Goal: Task Accomplishment & Management: Use online tool/utility

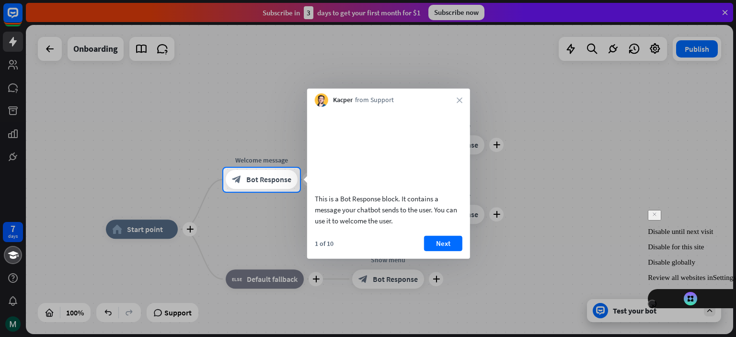
click at [460, 104] on div "Kacper from Support close" at bounding box center [388, 98] width 163 height 18
click at [442, 251] on button "Next" at bounding box center [443, 242] width 38 height 15
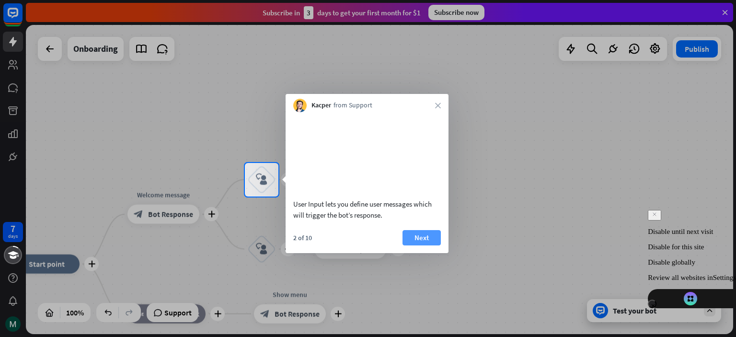
click at [430, 245] on button "Next" at bounding box center [422, 237] width 38 height 15
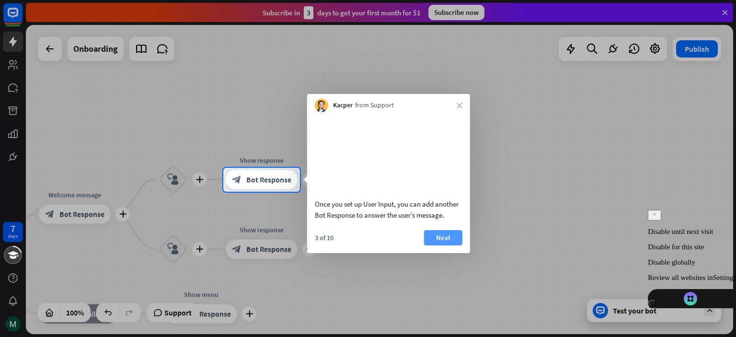
click at [453, 243] on button "Next" at bounding box center [443, 237] width 38 height 15
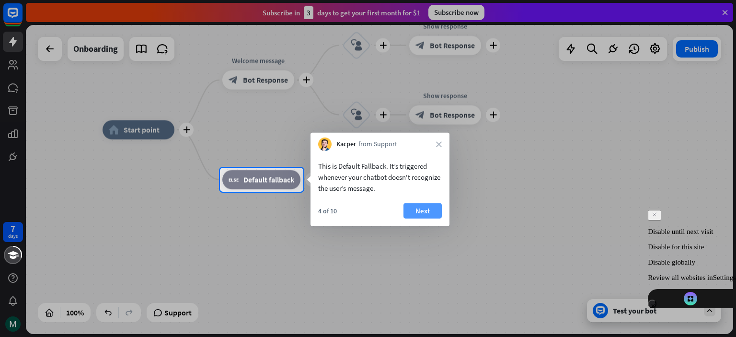
click at [428, 211] on button "Next" at bounding box center [423, 210] width 38 height 15
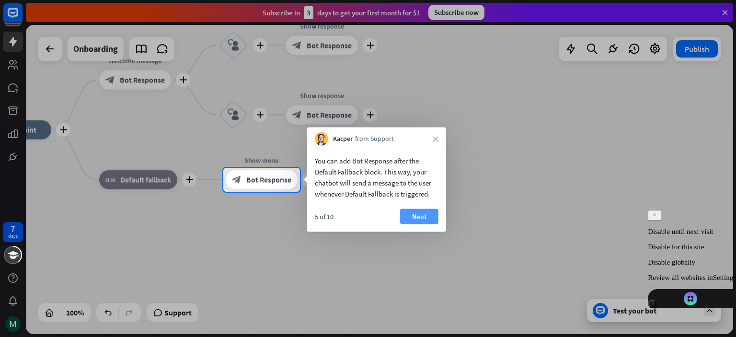
click at [431, 212] on button "Next" at bounding box center [419, 216] width 38 height 15
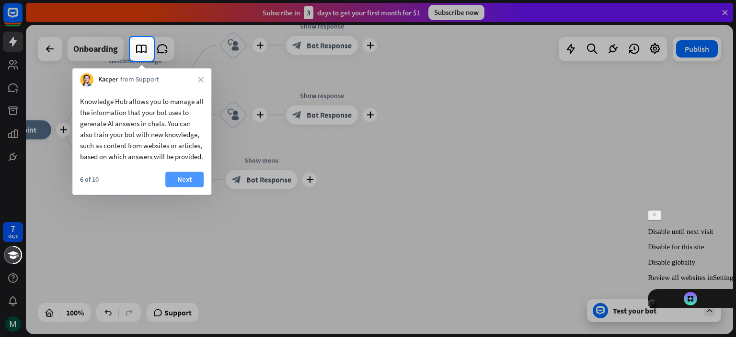
click at [184, 184] on button "Next" at bounding box center [184, 179] width 38 height 15
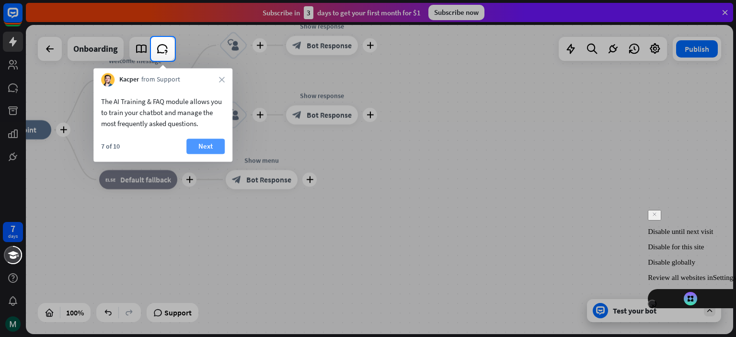
click at [200, 141] on button "Next" at bounding box center [206, 146] width 38 height 15
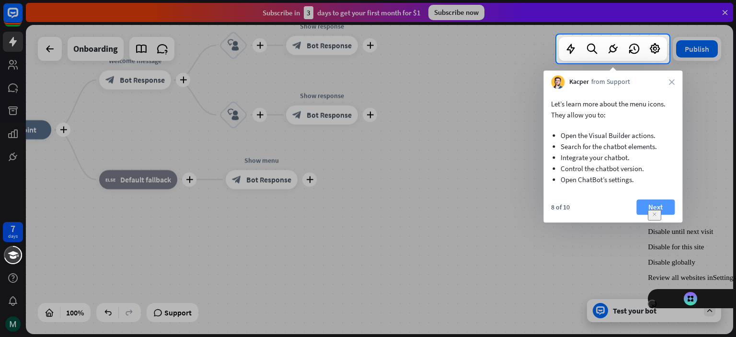
click at [644, 204] on button "Next" at bounding box center [656, 206] width 38 height 15
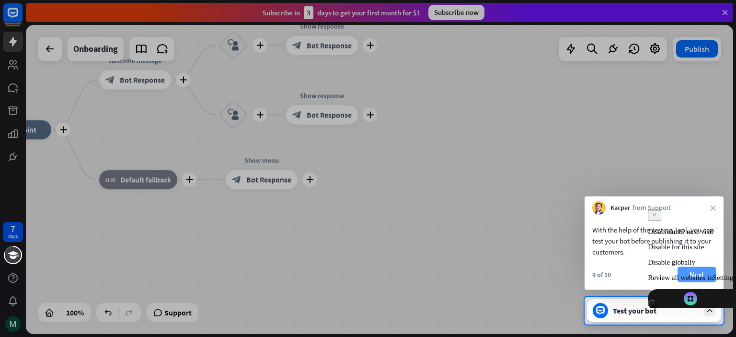
click at [703, 268] on button "Next" at bounding box center [697, 274] width 38 height 15
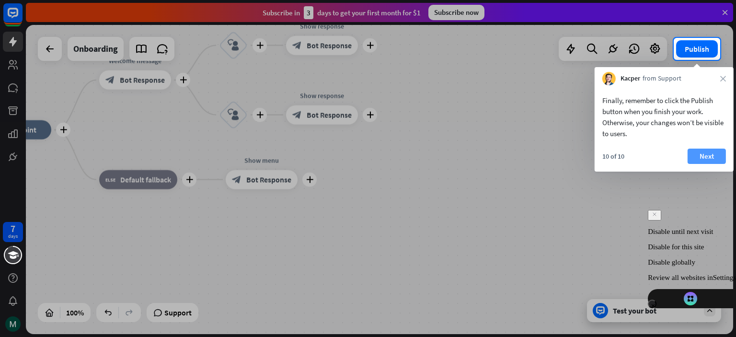
click at [699, 159] on button "Next" at bounding box center [707, 156] width 38 height 15
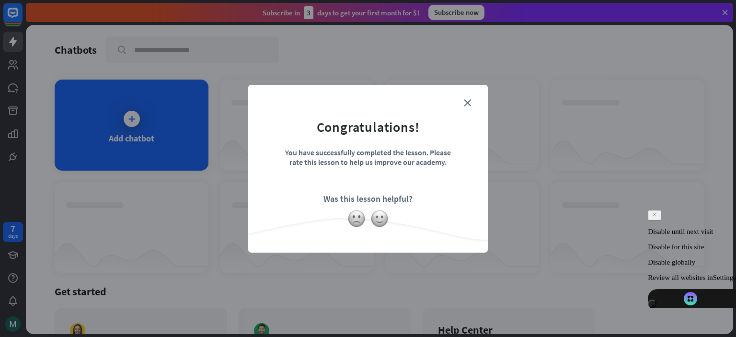
click at [461, 107] on form "Congratulations! You have successfully completed the lesson. Please rate this l…" at bounding box center [368, 154] width 216 height 115
click at [467, 103] on icon "close" at bounding box center [467, 102] width 7 height 7
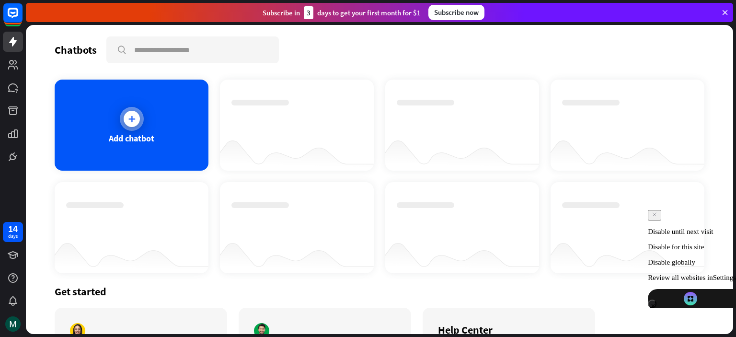
click at [113, 143] on div "Add chatbot" at bounding box center [132, 138] width 46 height 11
click at [15, 92] on icon at bounding box center [13, 88] width 12 height 12
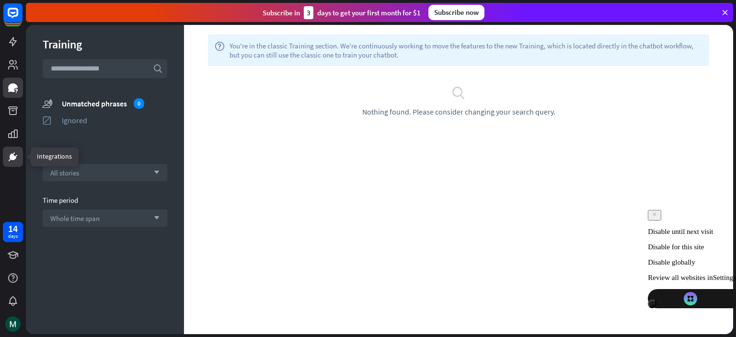
click at [9, 152] on icon at bounding box center [13, 157] width 12 height 12
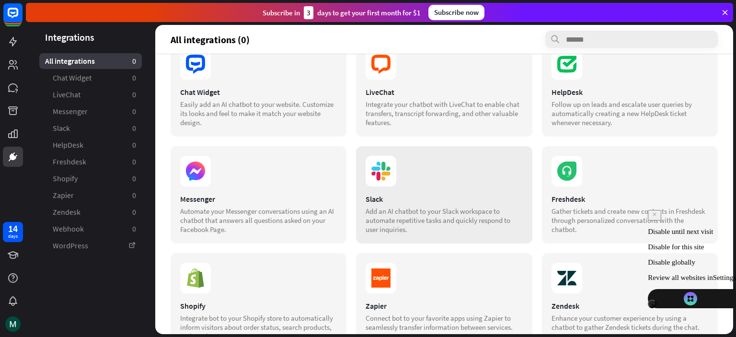
scroll to position [27, 0]
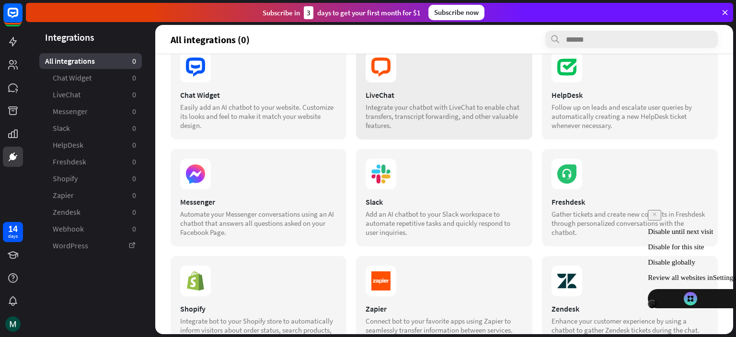
click at [401, 105] on div "Integrate your chatbot with LiveChat to enable chat transfers, transcript forwa…" at bounding box center [444, 116] width 157 height 27
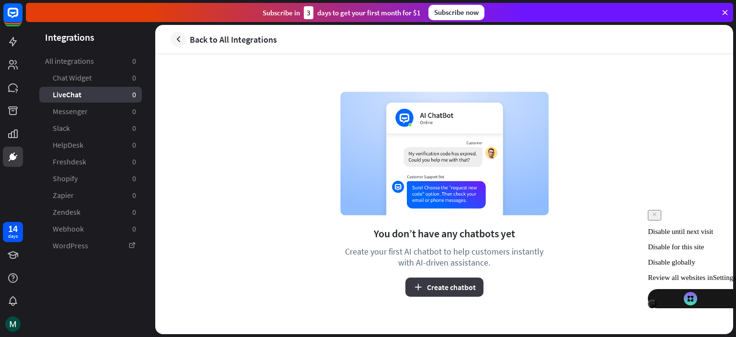
click at [444, 291] on button "Create chatbot" at bounding box center [445, 287] width 78 height 19
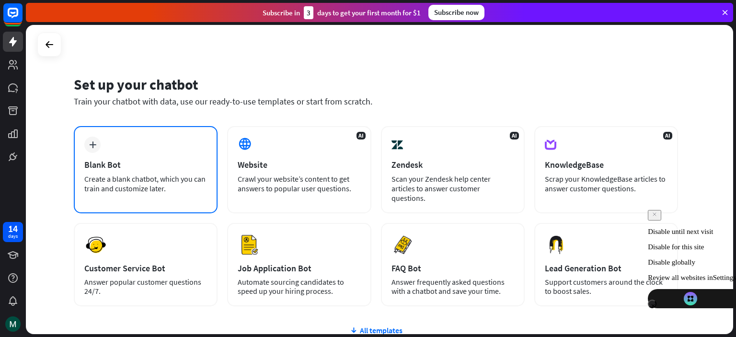
click at [179, 161] on div "Blank Bot" at bounding box center [145, 164] width 123 height 11
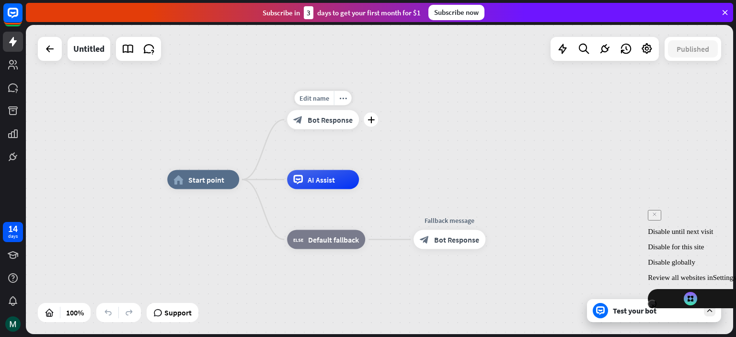
click at [336, 129] on div "Edit name more_horiz plus block_bot_response Bot Response" at bounding box center [323, 119] width 72 height 19
click at [320, 94] on span "Edit name" at bounding box center [315, 98] width 30 height 9
click at [389, 132] on div "**********" at bounding box center [380, 179] width 708 height 309
click at [336, 182] on div "AI Assist" at bounding box center [323, 179] width 72 height 19
click at [316, 189] on div "Edit name more_horiz plus AI Assist" at bounding box center [323, 179] width 72 height 19
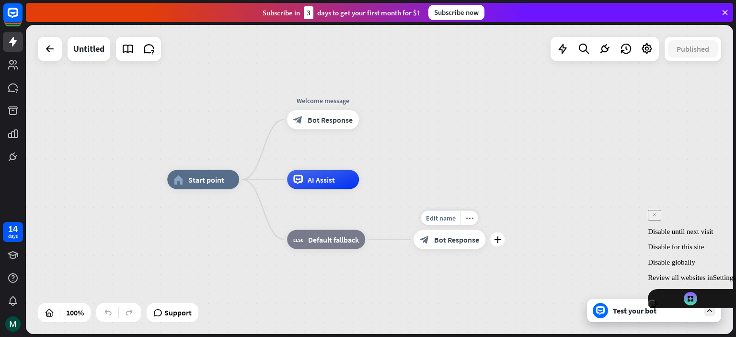
click at [439, 246] on div "block_bot_response Bot Response" at bounding box center [450, 239] width 72 height 19
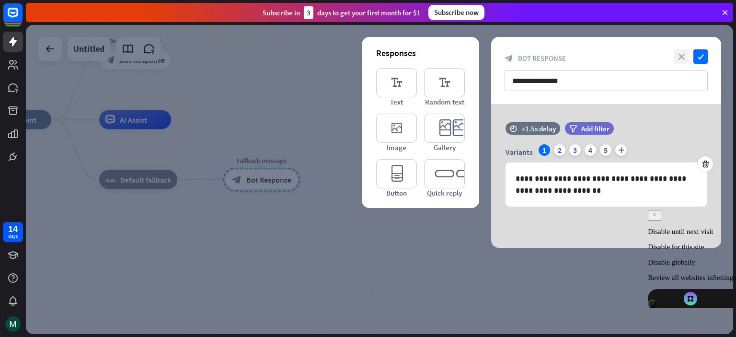
click at [677, 54] on icon "close" at bounding box center [682, 56] width 14 height 14
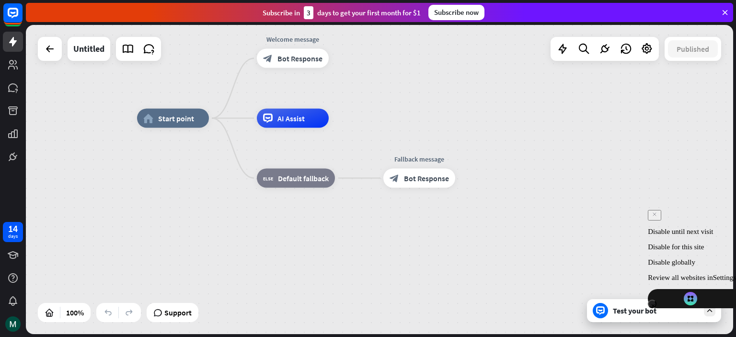
drag, startPoint x: 332, startPoint y: 145, endPoint x: 490, endPoint y: 146, distance: 158.2
click at [490, 146] on div "home_2 Start point Welcome message block_bot_response Bot Response AI Assist bl…" at bounding box center [491, 272] width 708 height 309
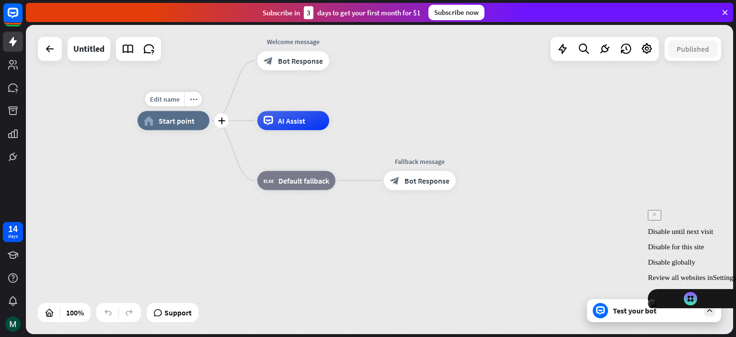
click at [186, 129] on div "home_2 Start point" at bounding box center [174, 120] width 72 height 19
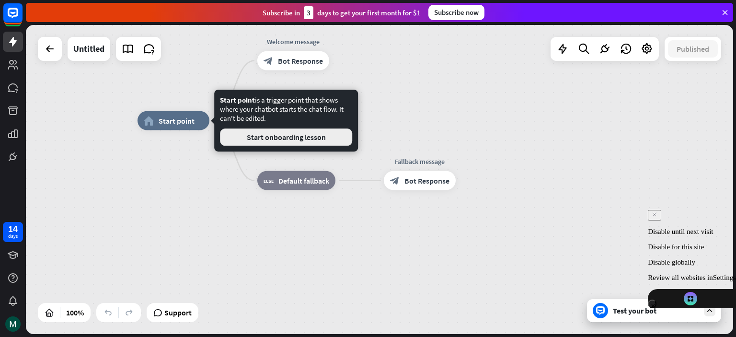
click at [269, 137] on button "Start onboarding lesson" at bounding box center [286, 136] width 132 height 17
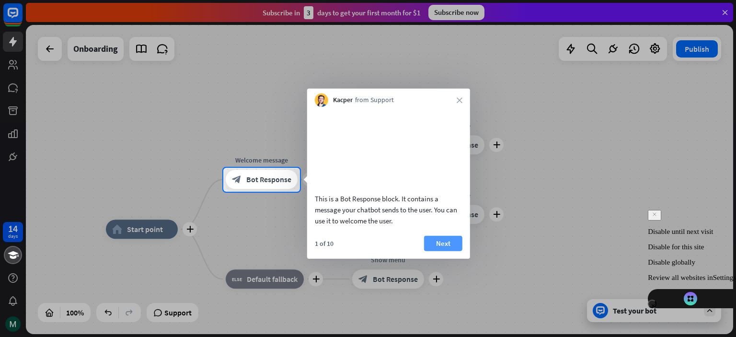
click at [454, 251] on button "Next" at bounding box center [443, 242] width 38 height 15
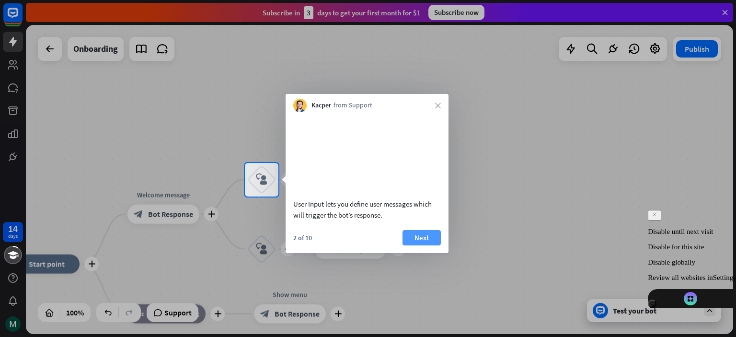
click at [433, 245] on button "Next" at bounding box center [422, 237] width 38 height 15
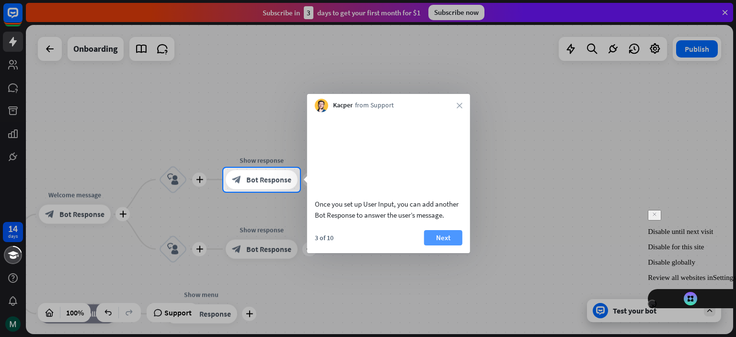
click at [445, 245] on button "Next" at bounding box center [443, 237] width 38 height 15
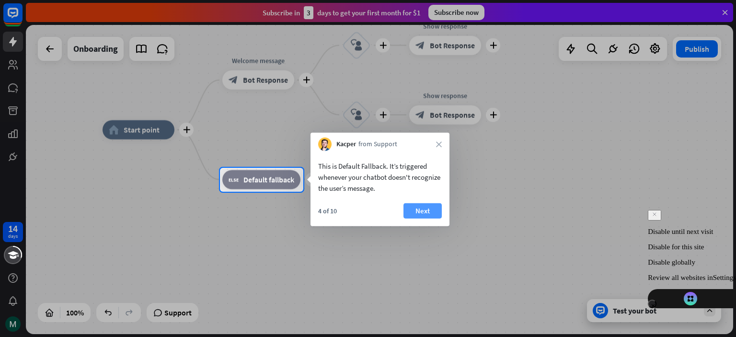
click at [433, 211] on button "Next" at bounding box center [423, 210] width 38 height 15
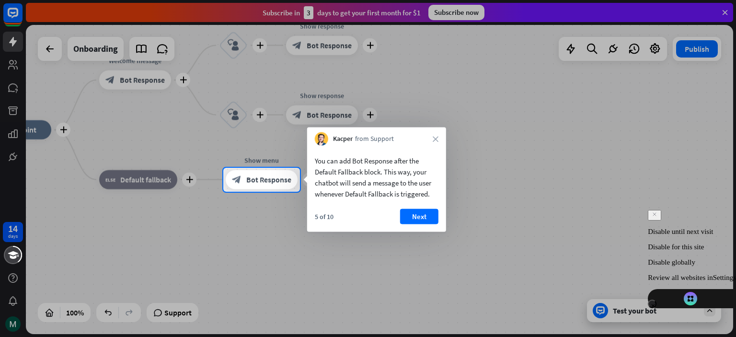
click at [433, 211] on button "Next" at bounding box center [419, 216] width 38 height 15
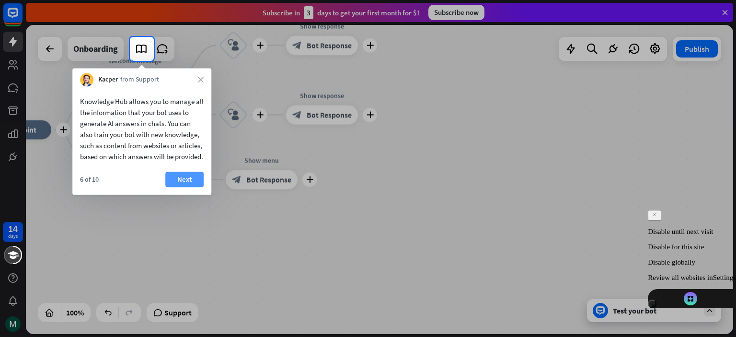
click at [191, 187] on button "Next" at bounding box center [184, 179] width 38 height 15
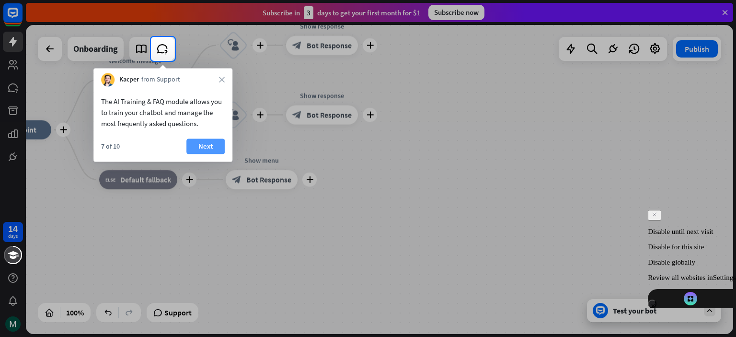
click at [197, 140] on button "Next" at bounding box center [206, 146] width 38 height 15
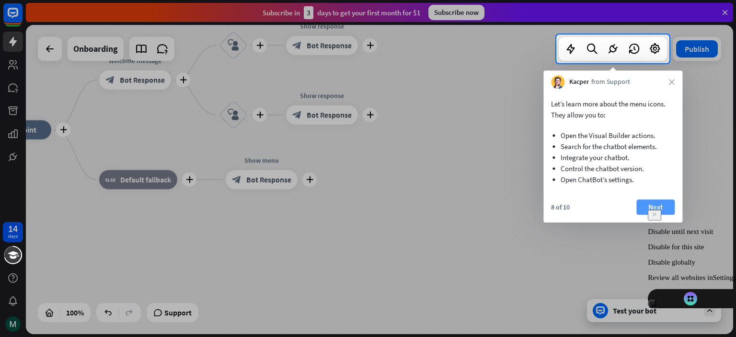
click at [666, 207] on button "Next" at bounding box center [656, 206] width 38 height 15
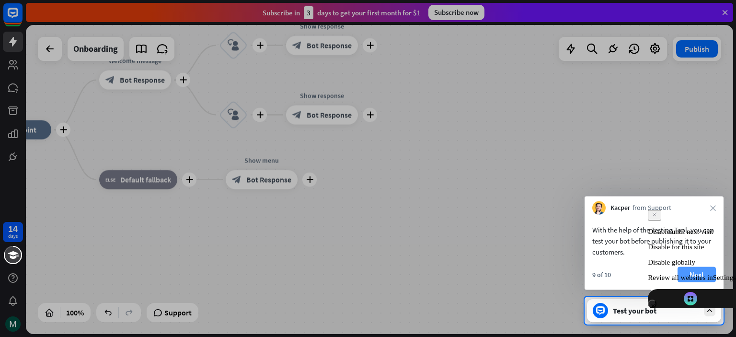
click at [693, 271] on button "Next" at bounding box center [697, 274] width 38 height 15
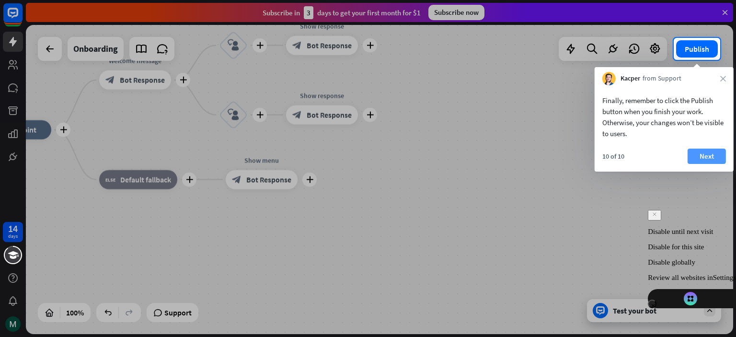
click at [717, 153] on button "Next" at bounding box center [707, 156] width 38 height 15
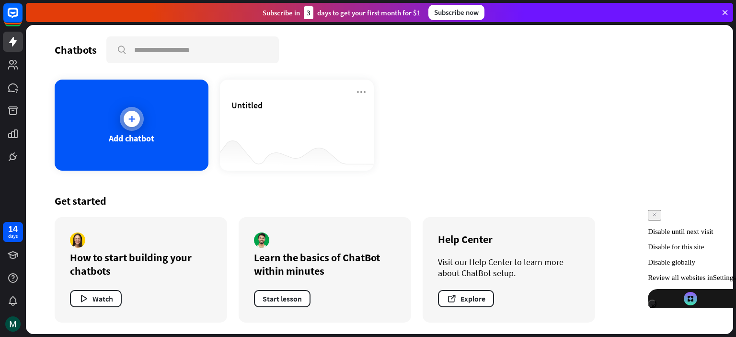
click at [170, 120] on div "Add chatbot" at bounding box center [132, 125] width 154 height 91
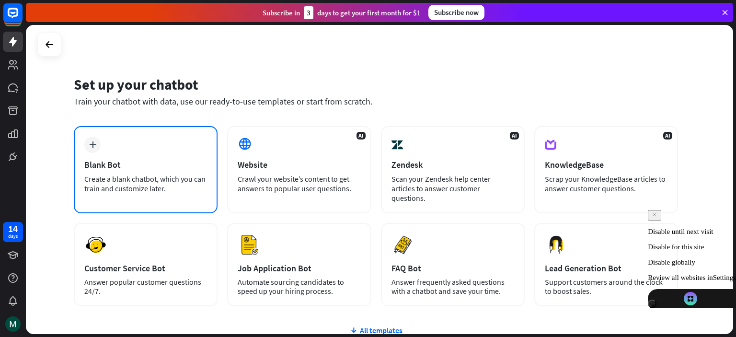
click at [140, 164] on div "Blank Bot" at bounding box center [145, 164] width 123 height 11
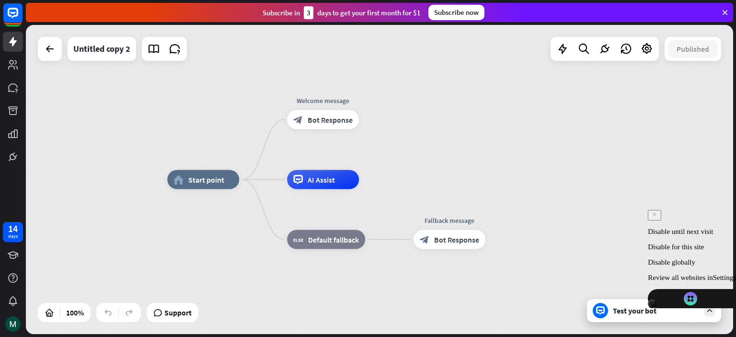
click at [651, 319] on div "Test your bot" at bounding box center [654, 310] width 134 height 23
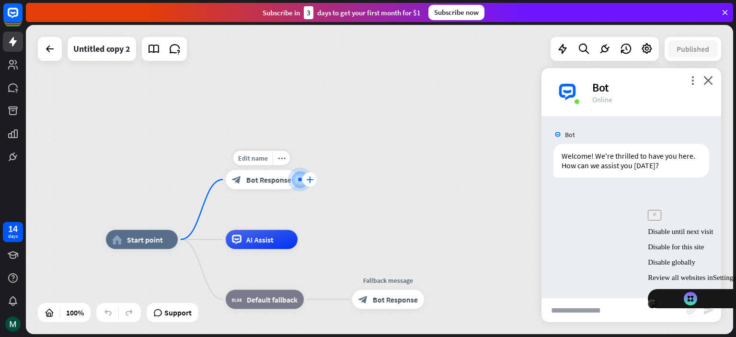
click at [309, 179] on icon "plus" at bounding box center [309, 179] width 7 height 7
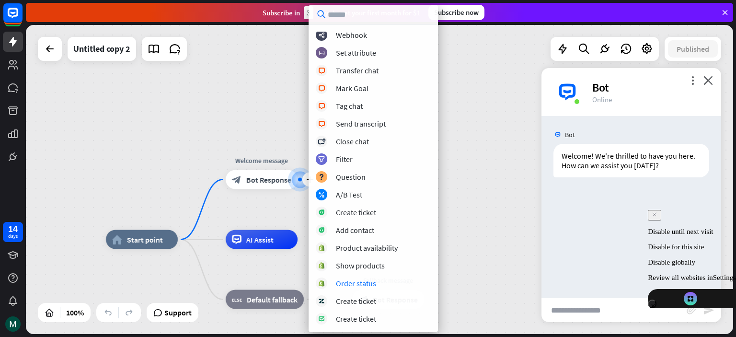
scroll to position [232, 0]
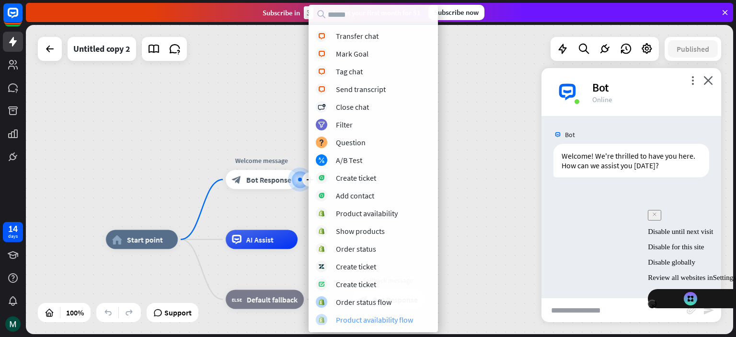
click at [366, 317] on div "Product availability flow" at bounding box center [374, 320] width 77 height 10
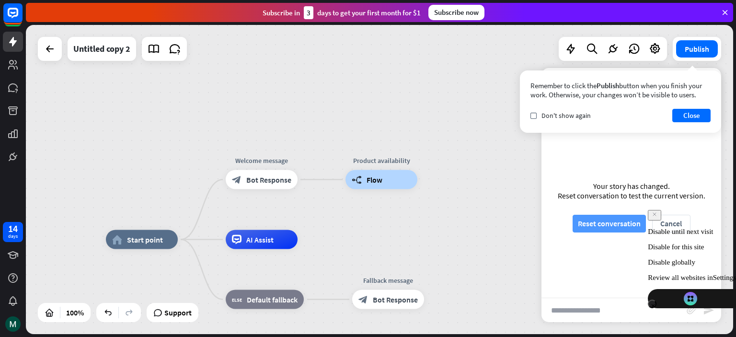
click at [616, 226] on button "Reset conversation" at bounding box center [609, 224] width 73 height 18
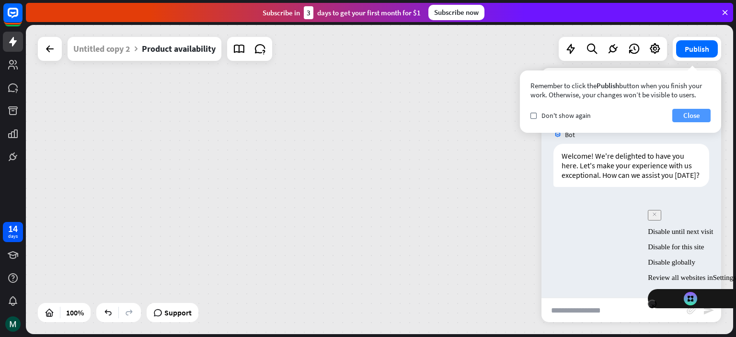
click at [696, 112] on button "Close" at bounding box center [692, 115] width 38 height 13
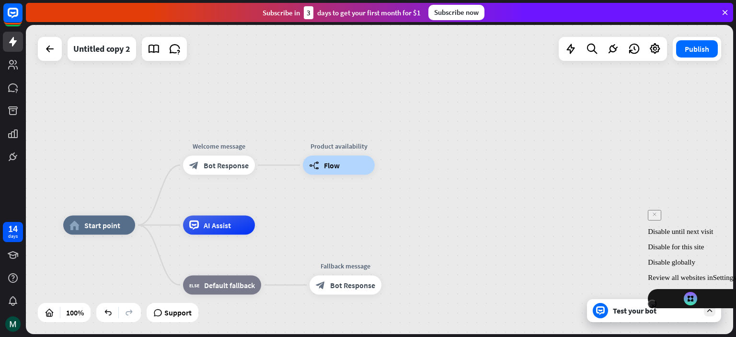
drag, startPoint x: 203, startPoint y: 113, endPoint x: 281, endPoint y: 98, distance: 79.5
click at [281, 98] on div "home_2 Start point Welcome message block_bot_response Bot Response Product avai…" at bounding box center [380, 179] width 708 height 309
click at [157, 50] on icon at bounding box center [154, 49] width 12 height 12
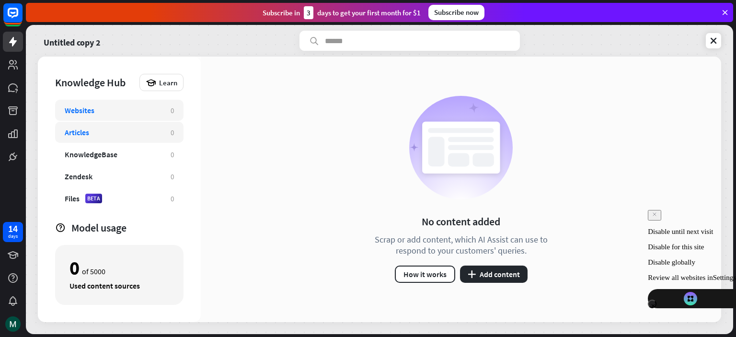
click at [134, 134] on div "Articles" at bounding box center [113, 133] width 96 height 10
click at [129, 204] on div "Files BETA 0" at bounding box center [119, 198] width 128 height 21
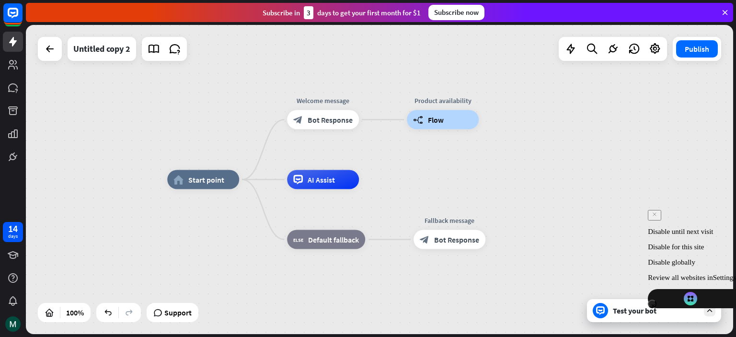
click at [660, 316] on div "Test your bot" at bounding box center [654, 310] width 134 height 23
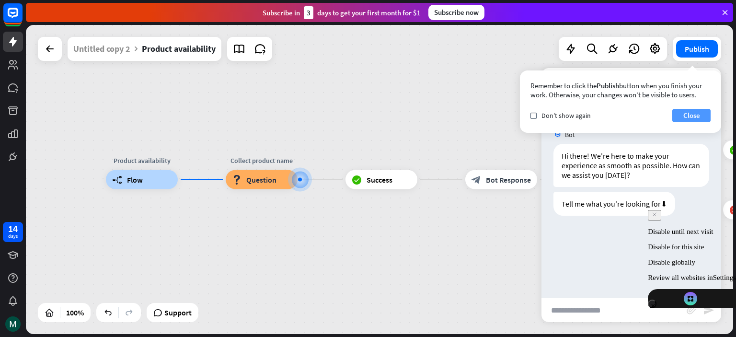
click at [695, 116] on button "Close" at bounding box center [692, 115] width 38 height 13
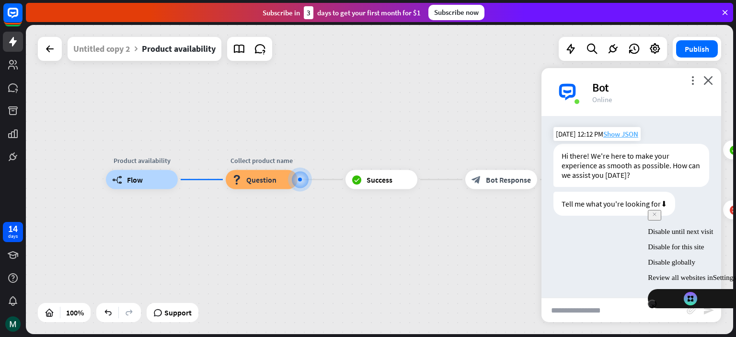
click at [630, 138] on span "Show JSON" at bounding box center [621, 133] width 35 height 9
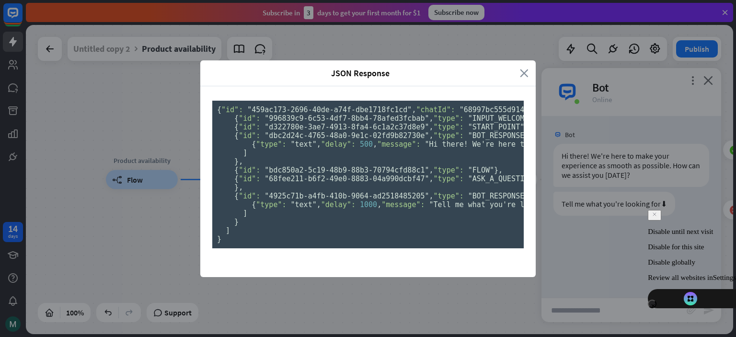
click at [520, 68] on icon "close" at bounding box center [524, 73] width 9 height 11
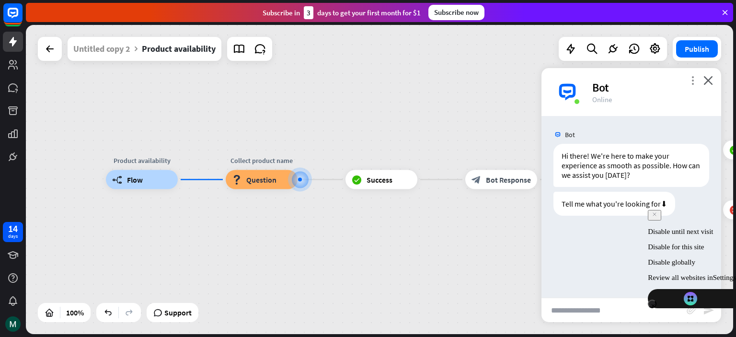
click at [694, 81] on icon "more_vert" at bounding box center [693, 80] width 9 height 9
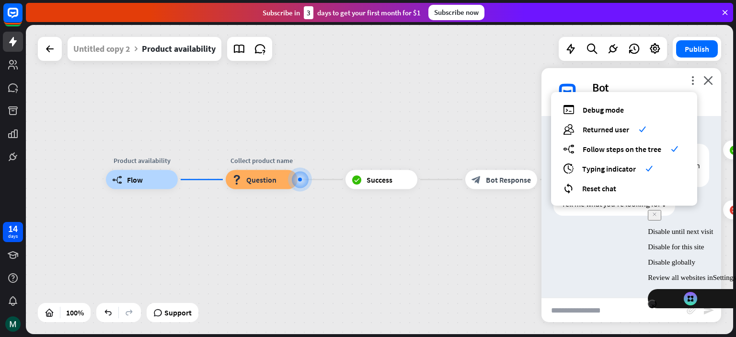
click at [619, 227] on div "Bot Hi there! We're here to make your experience as smooth as possible. How can…" at bounding box center [632, 207] width 180 height 182
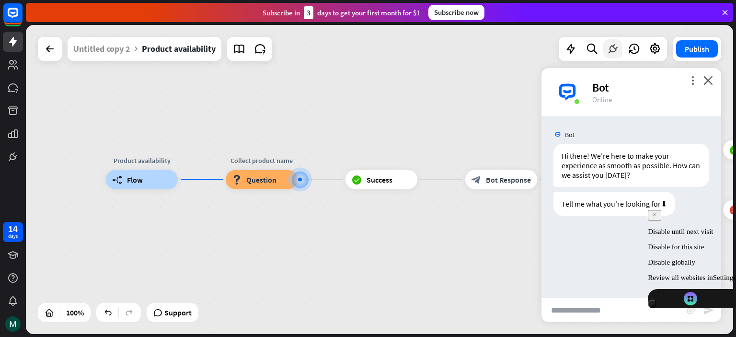
click at [611, 50] on icon at bounding box center [613, 49] width 12 height 12
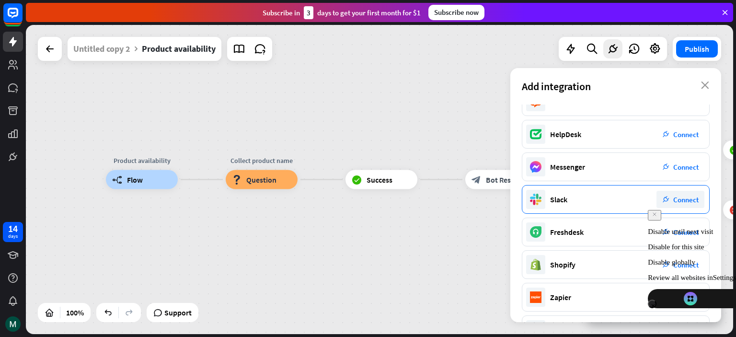
scroll to position [52, 0]
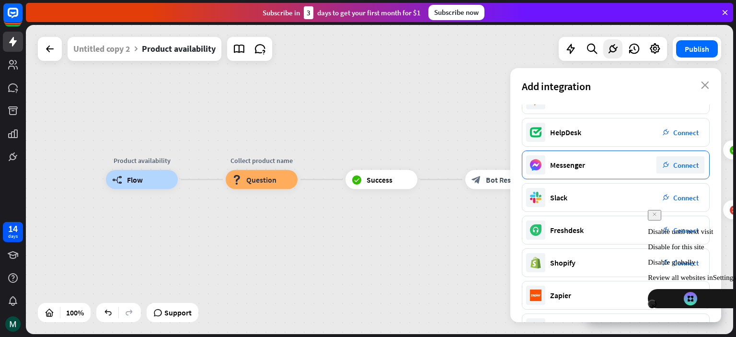
click at [683, 155] on div "Messenger plug_integration Connect" at bounding box center [616, 165] width 188 height 29
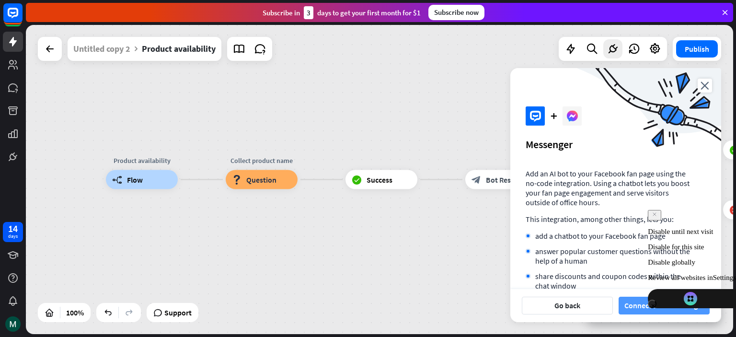
click at [667, 297] on button "Connect with Messenger" at bounding box center [664, 306] width 91 height 18
click at [588, 304] on button "Go back" at bounding box center [567, 306] width 91 height 18
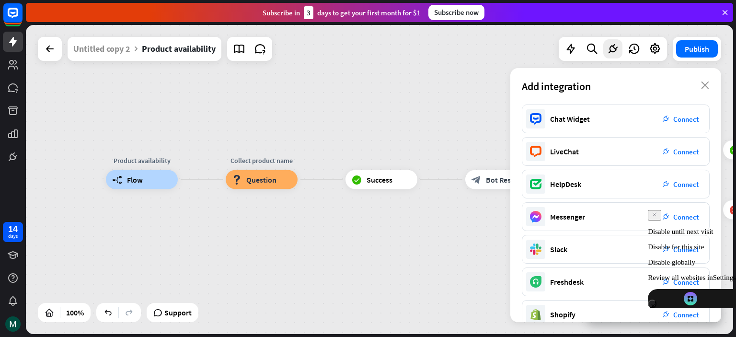
click at [413, 75] on div "Product availability builder_tree Flow Collect product name block_question Ques…" at bounding box center [380, 179] width 708 height 309
click at [706, 88] on icon "close" at bounding box center [705, 86] width 8 height 8
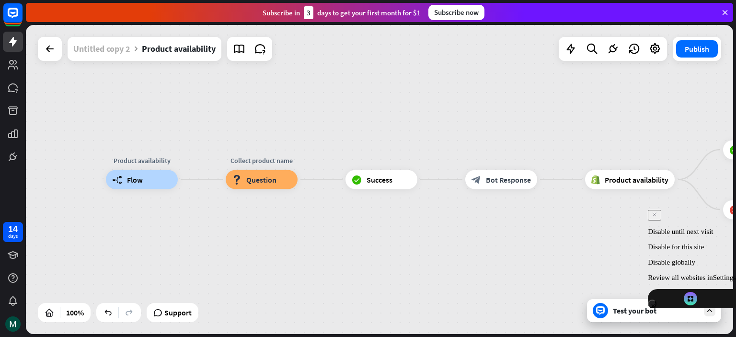
click at [94, 49] on div "Untitled copy 2" at bounding box center [101, 49] width 57 height 24
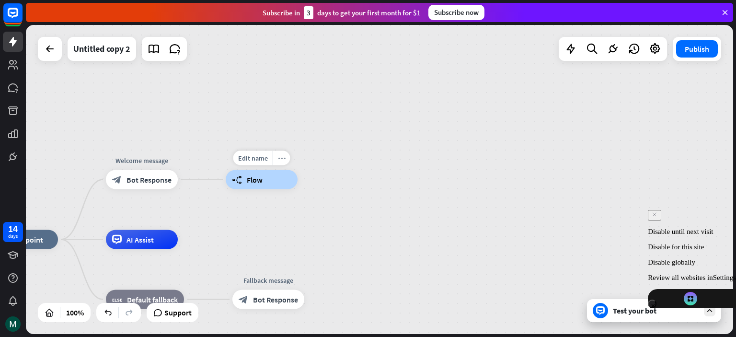
click at [277, 163] on div "more_horiz" at bounding box center [282, 158] width 18 height 14
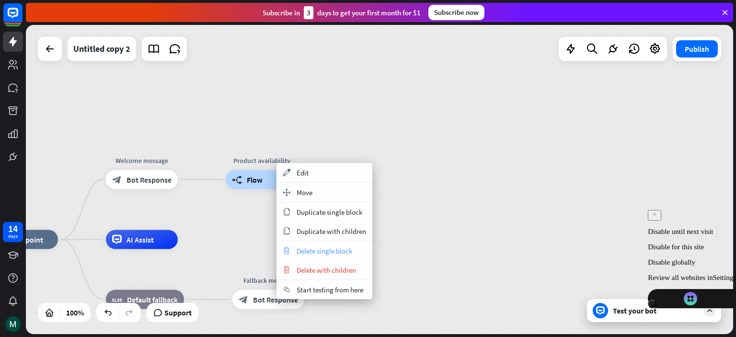
click at [313, 245] on div "trash Delete single block" at bounding box center [325, 250] width 96 height 19
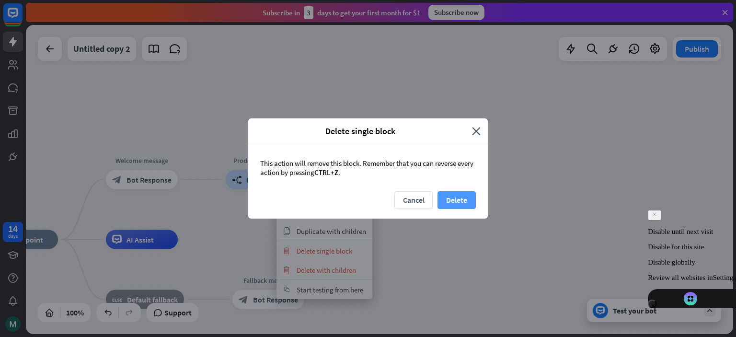
click at [447, 195] on button "Delete" at bounding box center [457, 200] width 38 height 18
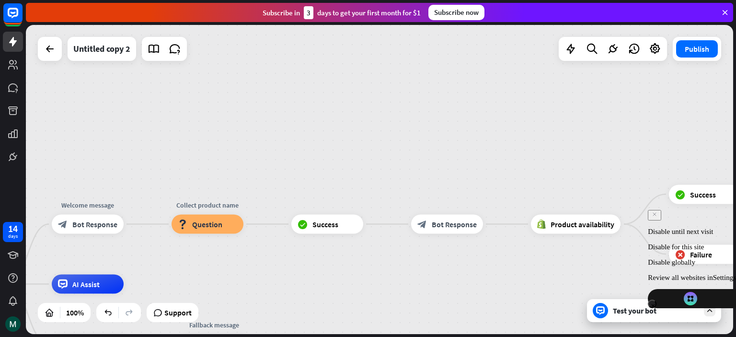
drag, startPoint x: 491, startPoint y: 128, endPoint x: 384, endPoint y: 152, distance: 108.9
click at [384, 152] on div "home_2 Start point Welcome message block_bot_response Bot Response Collect prod…" at bounding box center [380, 179] width 708 height 309
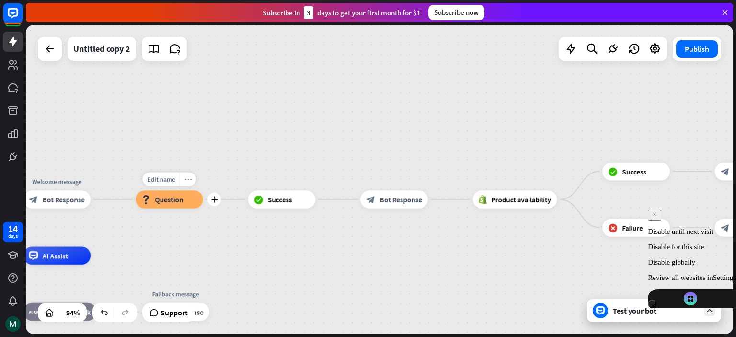
click at [188, 183] on div "more_horiz" at bounding box center [187, 179] width 17 height 13
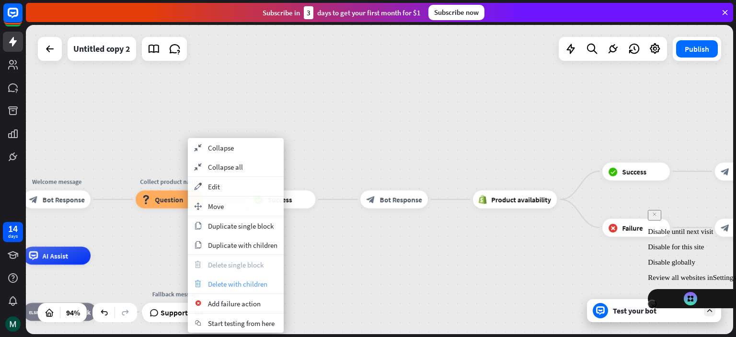
click at [224, 280] on span "Delete with children" at bounding box center [237, 284] width 59 height 9
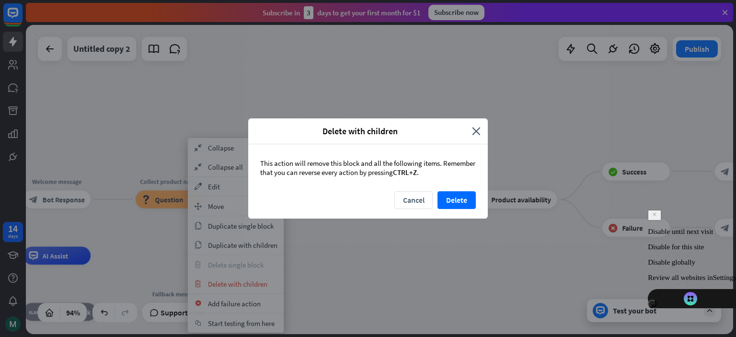
click at [444, 183] on div "This action will remove this block and all the following items. Remember that y…" at bounding box center [368, 167] width 240 height 47
click at [454, 199] on button "Delete" at bounding box center [457, 200] width 38 height 18
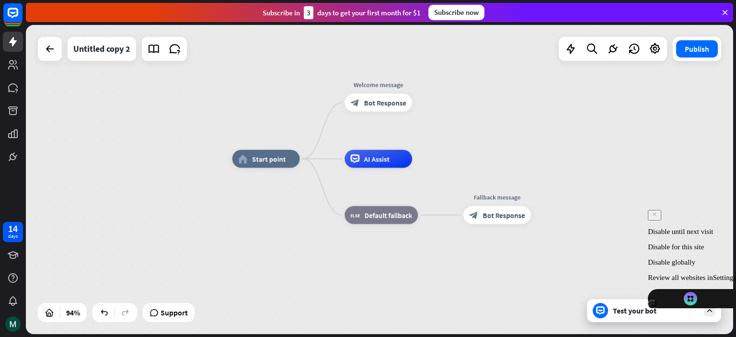
drag, startPoint x: 276, startPoint y: 177, endPoint x: 598, endPoint y: 80, distance: 336.0
click at [598, 80] on div "home_2 Start point Welcome message block_bot_response Bot Response AI Assist bl…" at bounding box center [380, 179] width 708 height 309
click at [398, 142] on div "more_horiz" at bounding box center [397, 138] width 17 height 13
click at [447, 158] on div "chat Start testing from here" at bounding box center [446, 151] width 96 height 19
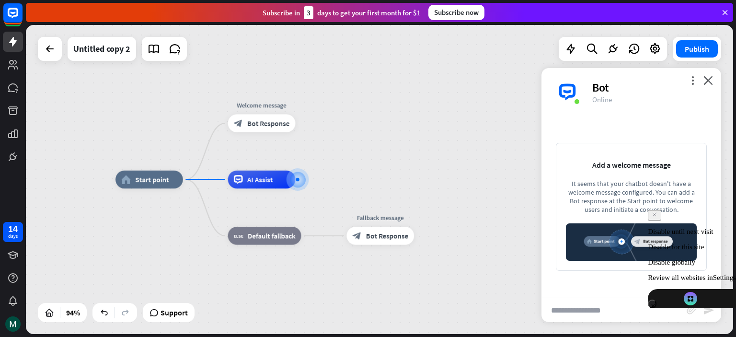
drag, startPoint x: 139, startPoint y: 184, endPoint x: 30, endPoint y: 162, distance: 111.4
click at [30, 162] on div "home_2 Start point Welcome message block_bot_response Bot Response AI Assist bl…" at bounding box center [380, 179] width 708 height 309
click at [141, 186] on div "home_2 Start point" at bounding box center [150, 180] width 68 height 18
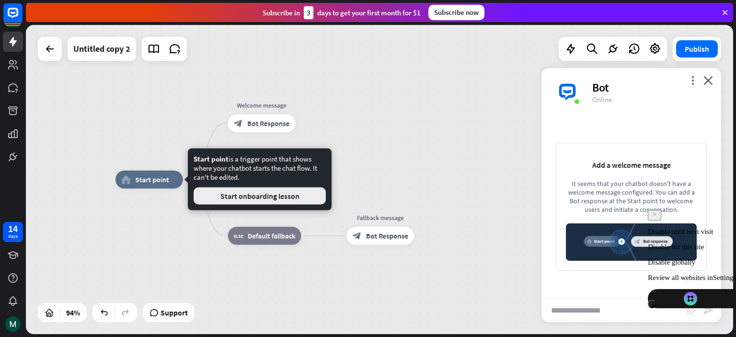
click at [230, 198] on button "Start onboarding lesson" at bounding box center [260, 195] width 132 height 17
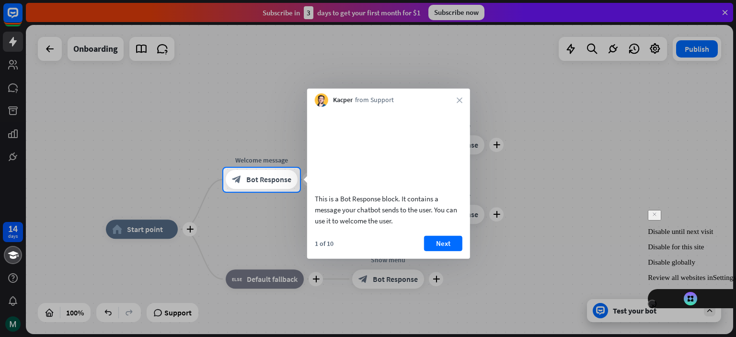
click at [456, 96] on div "Kacper from Support close" at bounding box center [388, 98] width 163 height 18
click at [464, 104] on div "Kacper from Support close" at bounding box center [388, 98] width 163 height 18
click at [445, 251] on button "Next" at bounding box center [443, 242] width 38 height 15
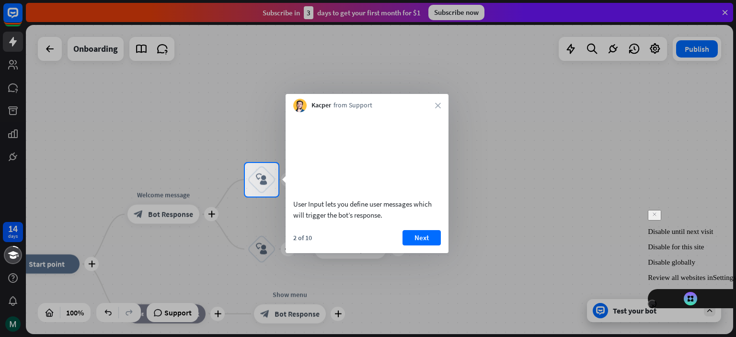
click at [432, 101] on div "Kacper from Support close" at bounding box center [367, 103] width 163 height 18
click at [424, 245] on button "Next" at bounding box center [422, 237] width 38 height 15
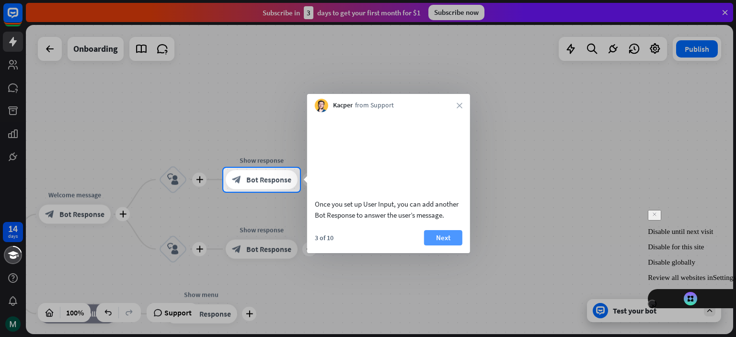
click at [430, 245] on button "Next" at bounding box center [443, 237] width 38 height 15
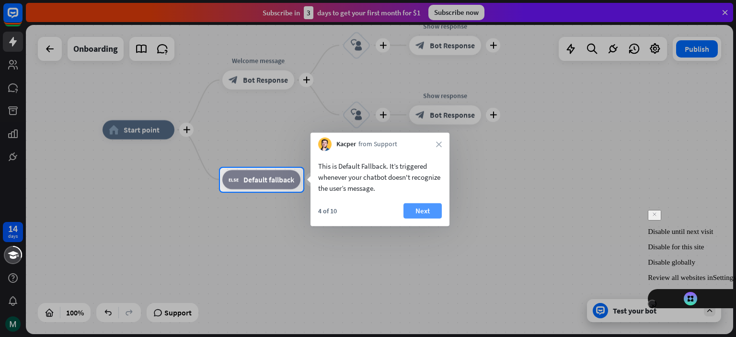
click at [424, 210] on button "Next" at bounding box center [423, 210] width 38 height 15
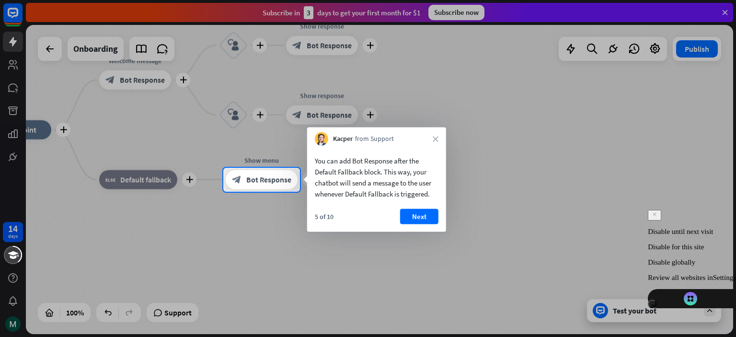
click at [424, 210] on button "Next" at bounding box center [419, 216] width 38 height 15
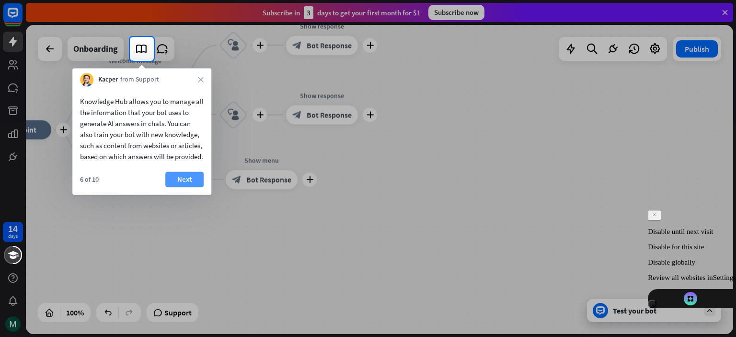
click at [184, 187] on button "Next" at bounding box center [184, 179] width 38 height 15
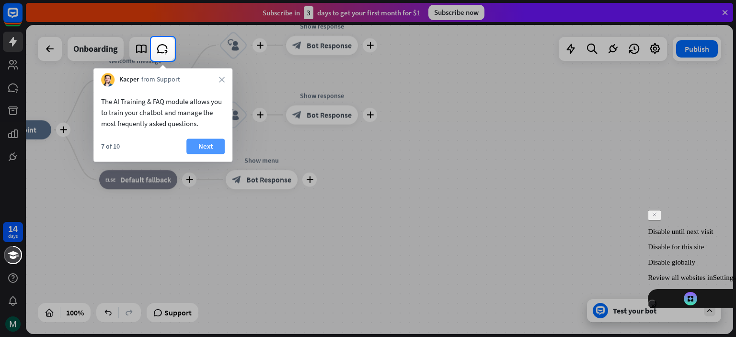
click at [207, 149] on button "Next" at bounding box center [206, 146] width 38 height 15
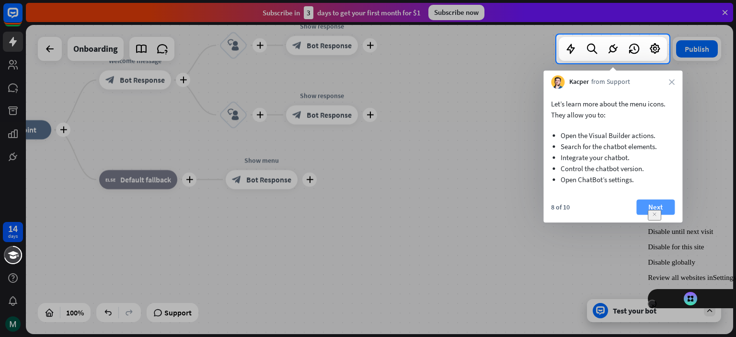
click at [654, 201] on button "Next" at bounding box center [656, 206] width 38 height 15
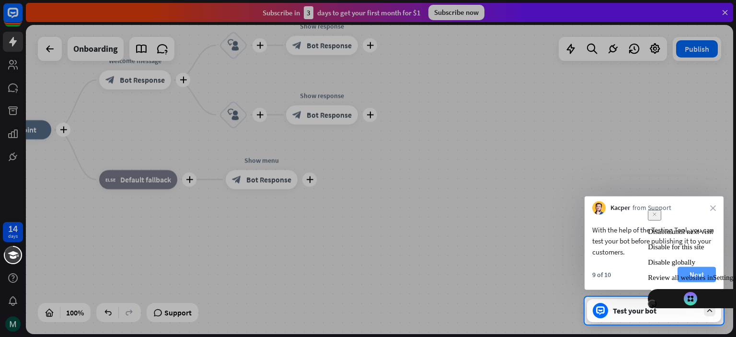
click at [696, 268] on button "Next" at bounding box center [697, 274] width 38 height 15
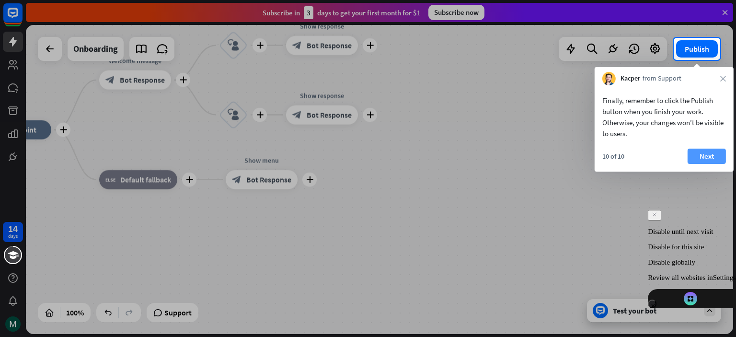
click at [705, 163] on button "Next" at bounding box center [707, 156] width 38 height 15
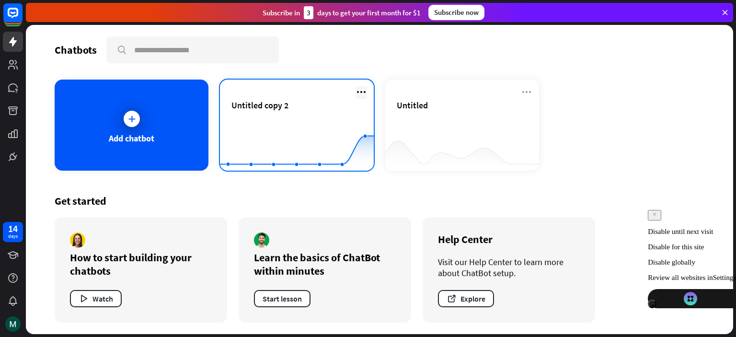
click at [364, 92] on icon at bounding box center [362, 92] width 12 height 12
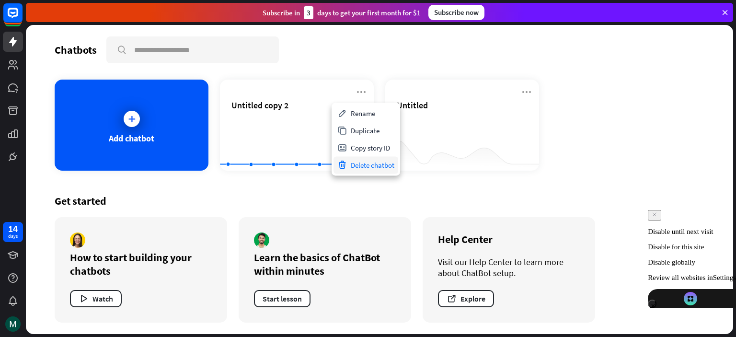
click at [376, 169] on div "Delete chatbot" at bounding box center [366, 164] width 65 height 17
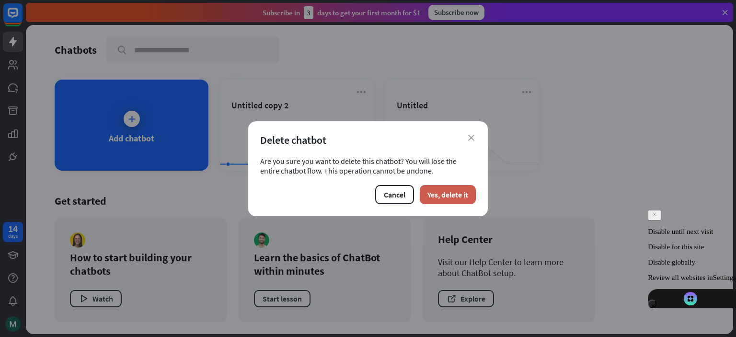
click at [450, 196] on button "Yes, delete it" at bounding box center [448, 194] width 56 height 19
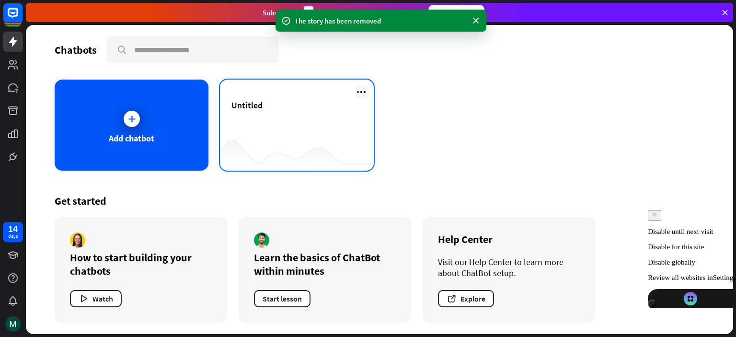
click at [362, 91] on icon at bounding box center [362, 92] width 12 height 12
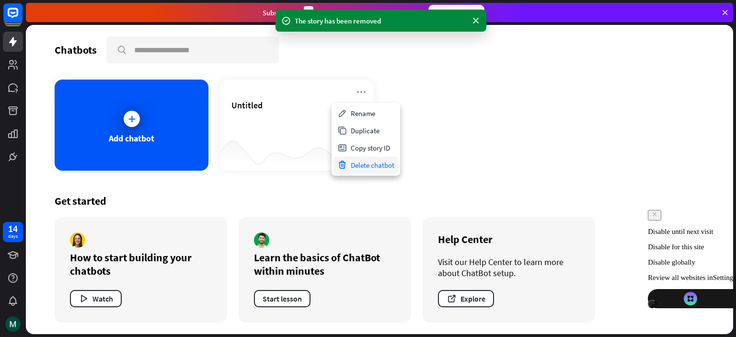
click at [382, 161] on div "Delete chatbot" at bounding box center [366, 164] width 65 height 17
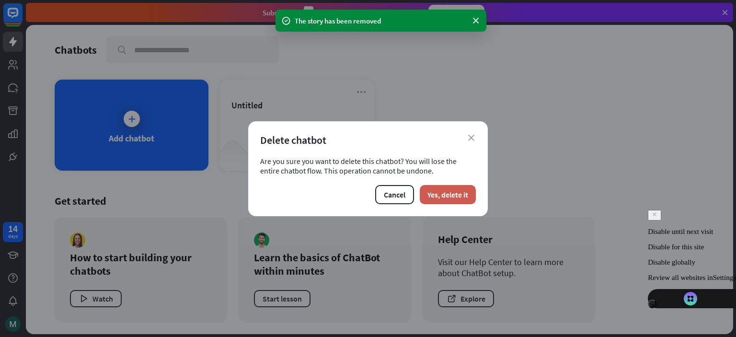
click at [447, 192] on button "Yes, delete it" at bounding box center [448, 194] width 56 height 19
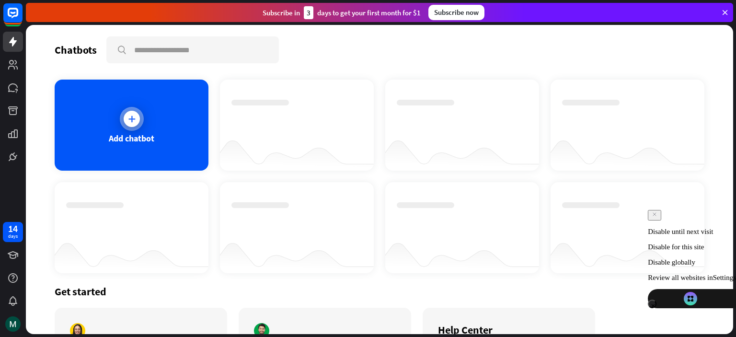
click at [161, 122] on div "Add chatbot" at bounding box center [132, 125] width 154 height 91
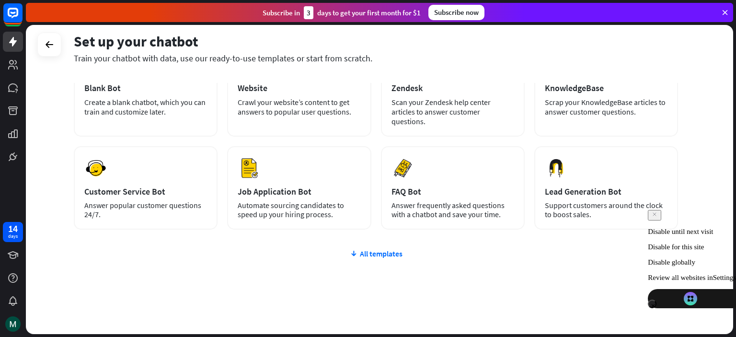
scroll to position [65, 0]
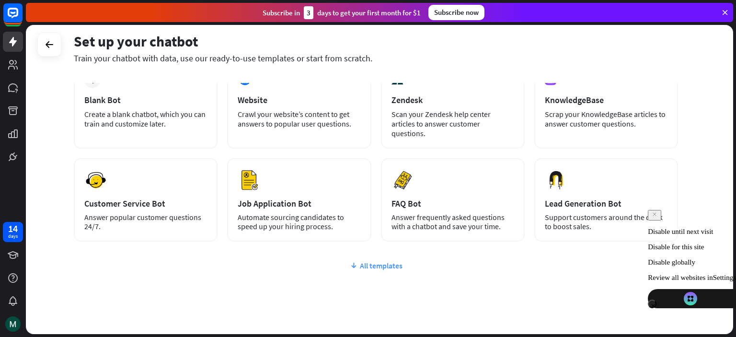
click at [362, 261] on div "All templates" at bounding box center [376, 266] width 605 height 10
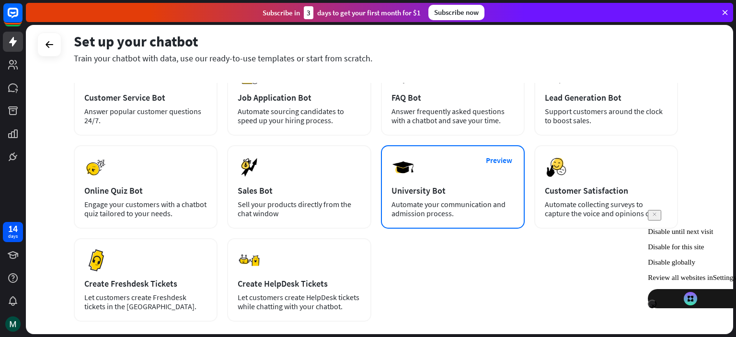
scroll to position [171, 0]
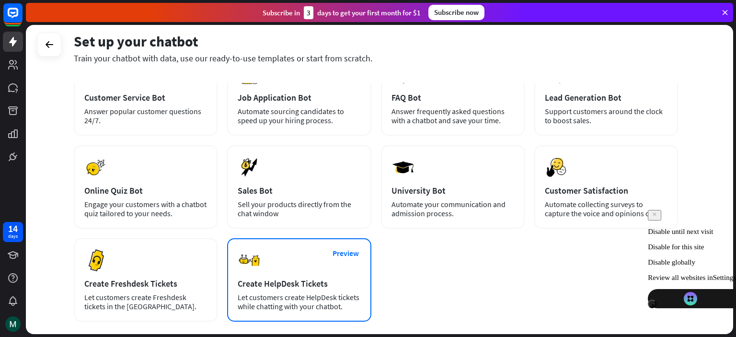
click at [280, 297] on div "Let customers create HelpDesk tickets while chatting with your chatbot." at bounding box center [299, 302] width 123 height 18
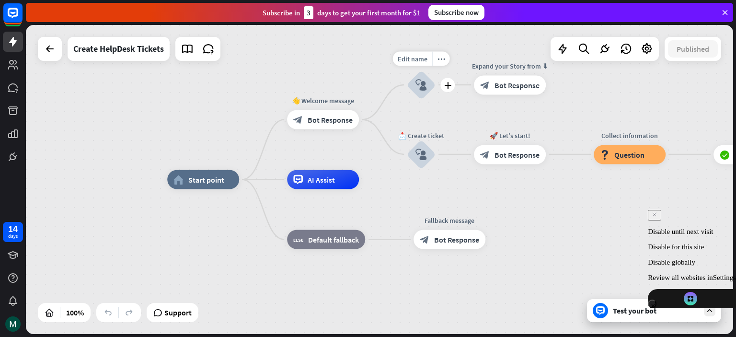
click at [422, 89] on icon "block_user_input" at bounding box center [422, 85] width 12 height 12
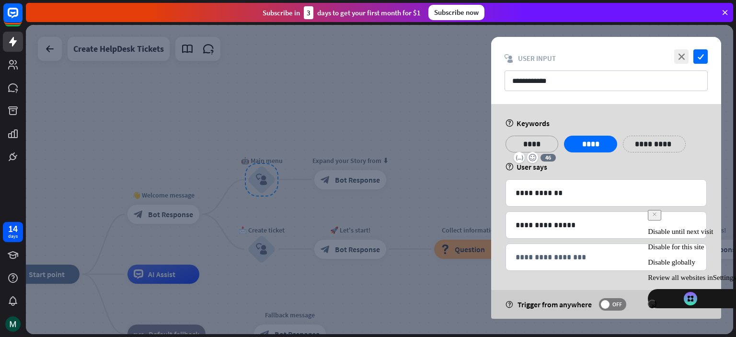
click at [533, 143] on p "****" at bounding box center [532, 144] width 38 height 12
click at [583, 159] on div "**********" at bounding box center [606, 148] width 207 height 24
click at [588, 143] on p "****" at bounding box center [591, 144] width 38 height 12
click at [680, 53] on icon "close" at bounding box center [682, 56] width 14 height 14
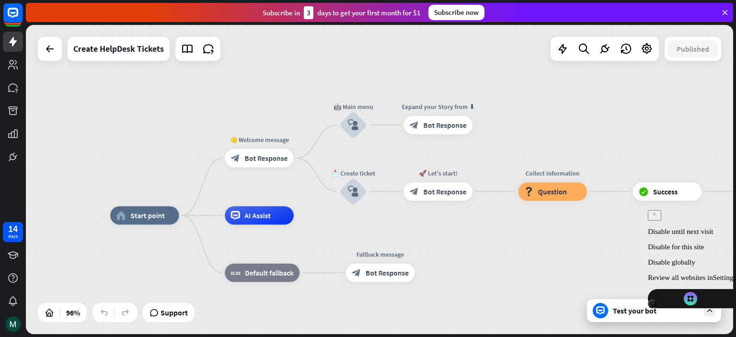
drag, startPoint x: 498, startPoint y: 182, endPoint x: 576, endPoint y: 128, distance: 94.8
click at [576, 128] on div "home_2 Start point 👋 Welcome message block_bot_response Bot Response 🤖 Main men…" at bounding box center [380, 179] width 708 height 309
click at [257, 161] on span "Bot Response" at bounding box center [266, 157] width 43 height 9
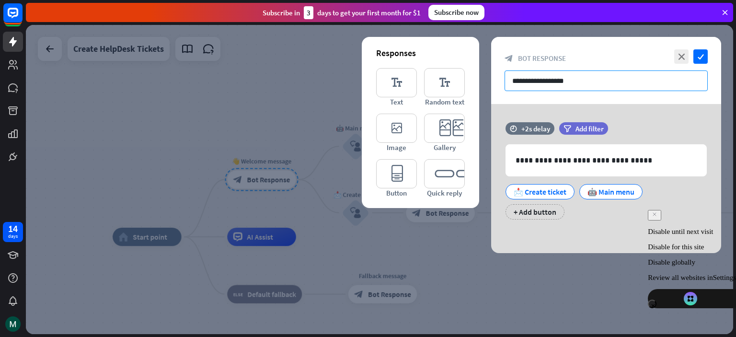
click at [622, 80] on input "**********" at bounding box center [606, 80] width 203 height 21
click at [651, 162] on p "**********" at bounding box center [606, 160] width 181 height 12
click at [568, 86] on input "**********" at bounding box center [606, 80] width 203 height 21
click at [642, 163] on p "**********" at bounding box center [606, 160] width 181 height 12
click at [592, 132] on span "Add filter" at bounding box center [590, 128] width 28 height 9
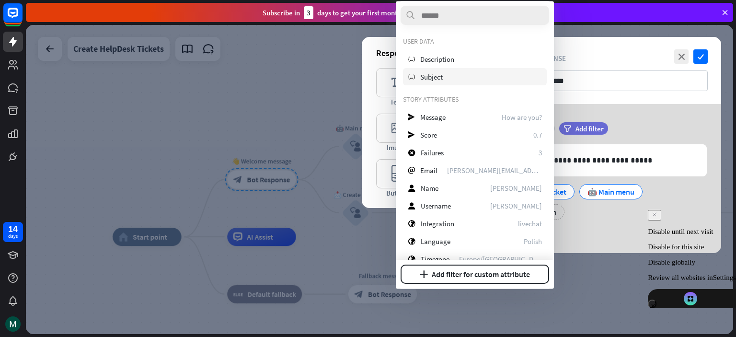
click at [482, 72] on div "variable Subject" at bounding box center [475, 76] width 144 height 17
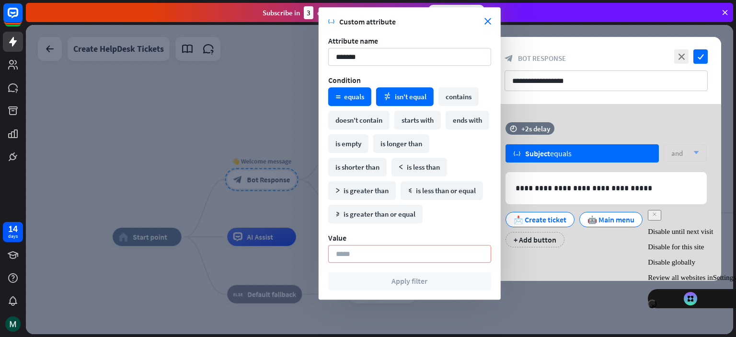
click at [405, 103] on div "math_not_equal isn't equal" at bounding box center [405, 96] width 58 height 19
click at [450, 102] on div "contains" at bounding box center [459, 96] width 40 height 19
click at [351, 98] on div "math_equal equals" at bounding box center [349, 96] width 43 height 19
click at [480, 16] on div "variable Custom attribute close Attribute name ******* Condition math_equal equ…" at bounding box center [410, 153] width 182 height 292
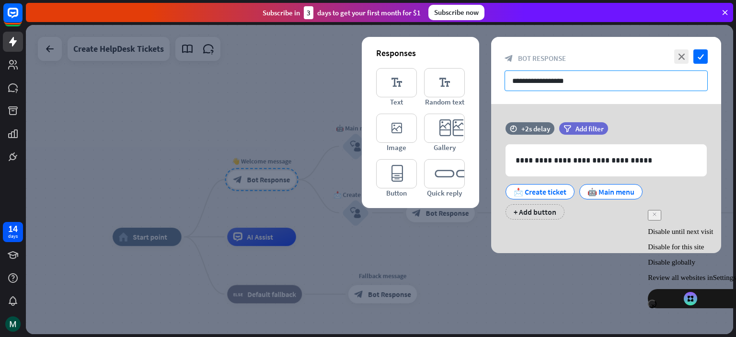
click at [585, 76] on input "**********" at bounding box center [606, 80] width 203 height 21
click at [527, 210] on div "+ Add button" at bounding box center [535, 211] width 59 height 15
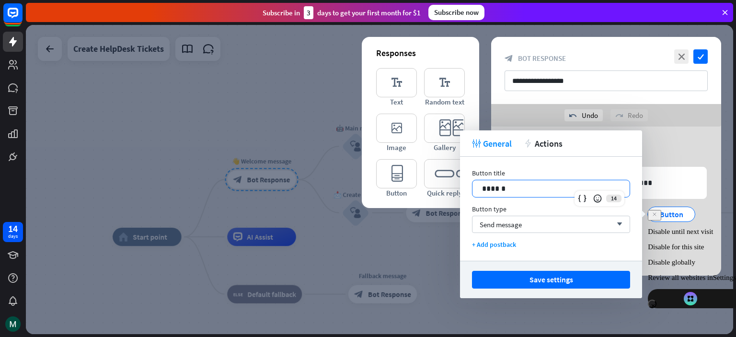
click at [573, 182] on div "******" at bounding box center [551, 188] width 157 height 17
click at [579, 200] on icon at bounding box center [583, 199] width 10 height 10
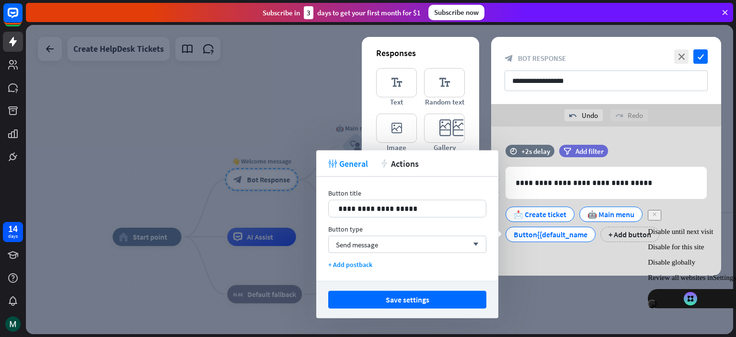
click at [543, 250] on div "**********" at bounding box center [606, 198] width 230 height 107
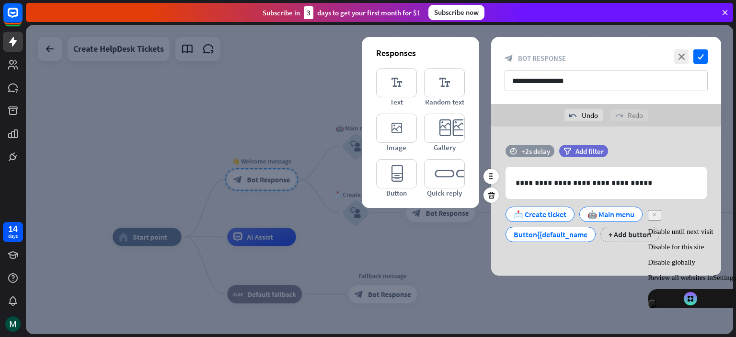
click at [535, 152] on div "+2s delay" at bounding box center [536, 151] width 29 height 9
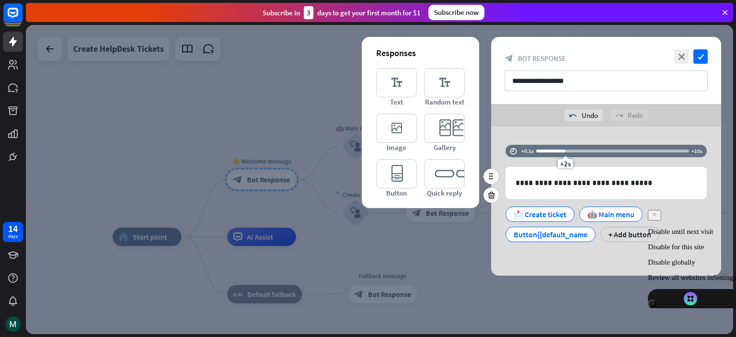
click at [534, 152] on div "time +0.1s +2s +10s" at bounding box center [606, 151] width 201 height 12
click at [514, 127] on div "**********" at bounding box center [606, 201] width 230 height 149
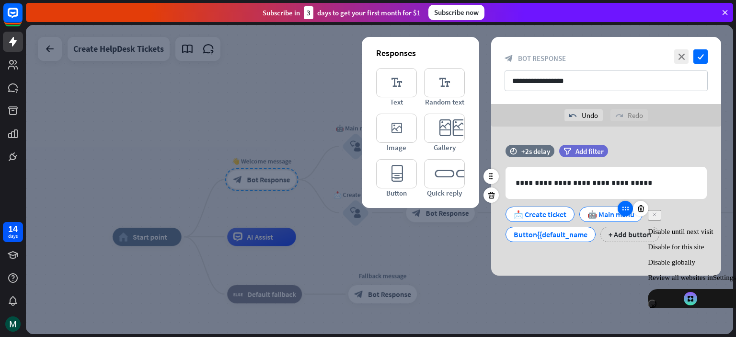
click at [628, 206] on icon at bounding box center [625, 208] width 9 height 9
click at [631, 213] on div at bounding box center [625, 208] width 15 height 15
click at [561, 211] on icon at bounding box center [557, 208] width 9 height 9
click at [658, 191] on div "**********" at bounding box center [606, 182] width 200 height 31
click at [662, 233] on div "📩 Create ticket 🤖 Main menu Button{{default_name + Add button" at bounding box center [603, 222] width 201 height 40
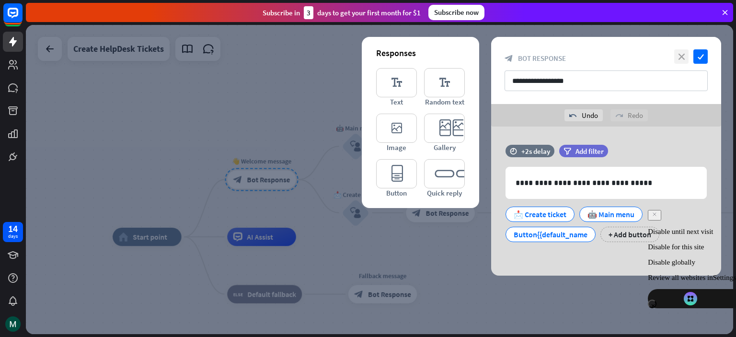
click at [686, 62] on icon "close" at bounding box center [682, 56] width 14 height 14
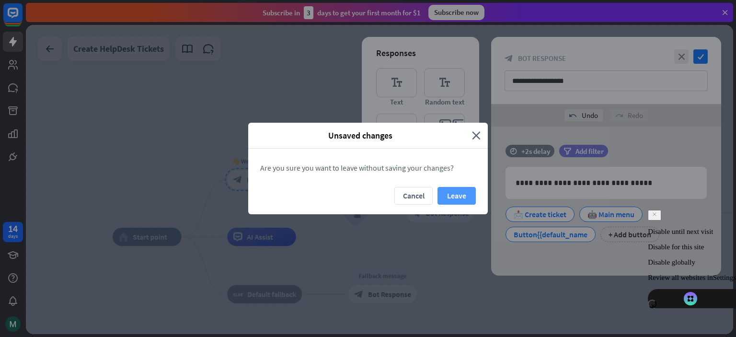
click at [444, 189] on button "Leave" at bounding box center [457, 196] width 38 height 18
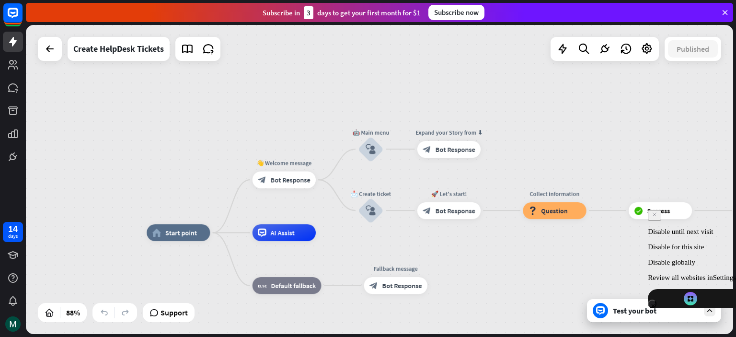
click at [656, 315] on div "Test your bot" at bounding box center [656, 311] width 86 height 10
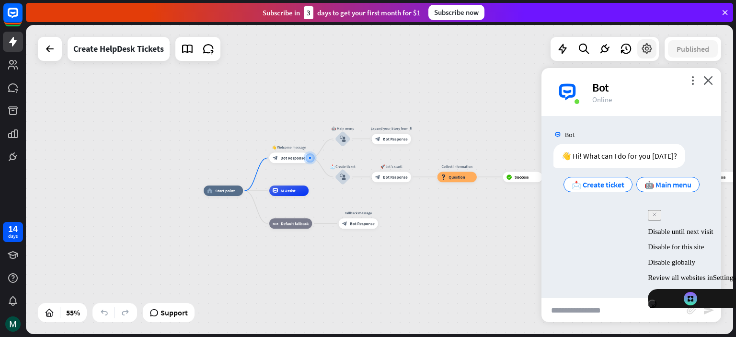
click at [644, 49] on icon at bounding box center [647, 49] width 12 height 12
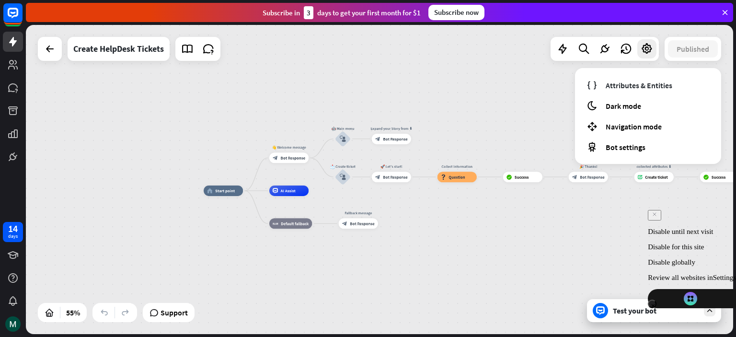
click at [478, 90] on div "home_2 Start point 👋 Welcome message block_bot_response Bot Response 🤖 Main men…" at bounding box center [380, 179] width 708 height 309
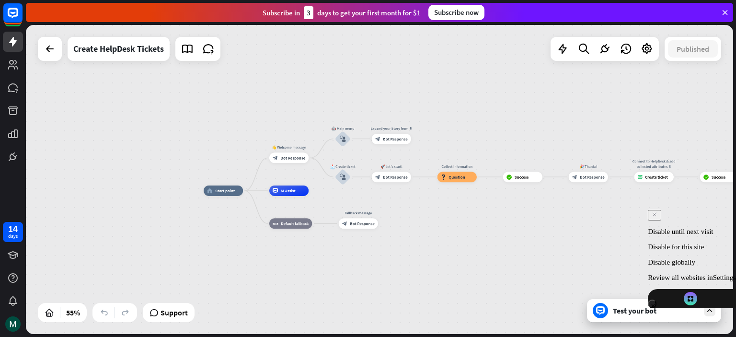
click at [640, 306] on div "Test your bot" at bounding box center [656, 311] width 86 height 10
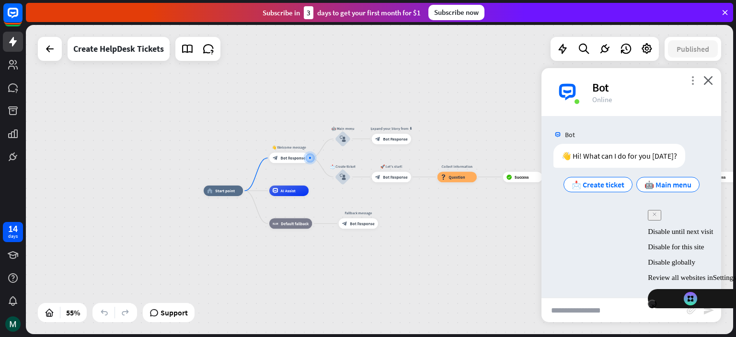
click at [695, 79] on icon "more_vert" at bounding box center [693, 80] width 9 height 9
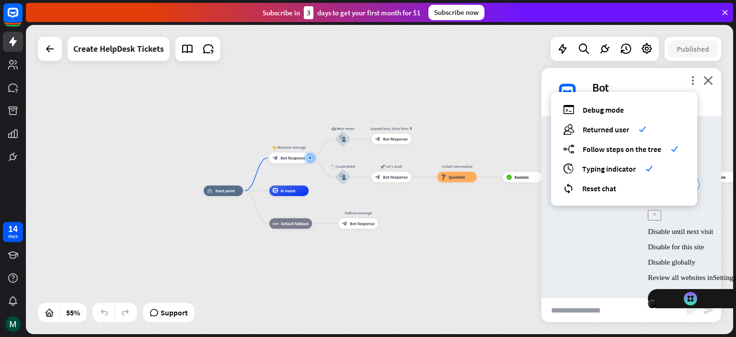
click at [621, 103] on div "debug Debug mode users Returned user check builder_tree Follow steps on the tre…" at bounding box center [624, 149] width 146 height 114
click at [617, 107] on span "Debug mode" at bounding box center [603, 110] width 41 height 10
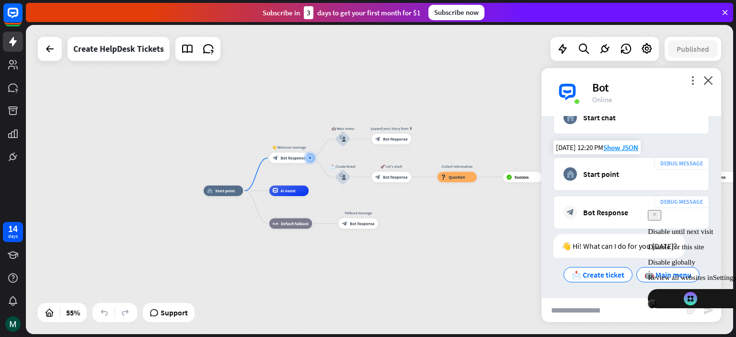
scroll to position [43, 0]
click at [687, 83] on div "Bot" at bounding box center [651, 87] width 117 height 15
click at [693, 83] on icon "more_vert" at bounding box center [693, 80] width 9 height 9
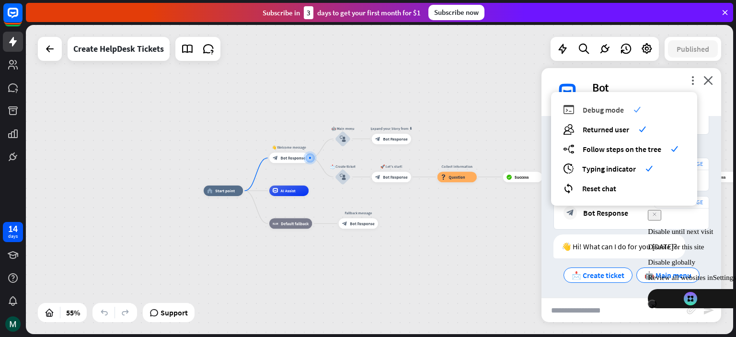
click at [624, 105] on div "debug Debug mode check" at bounding box center [624, 109] width 122 height 11
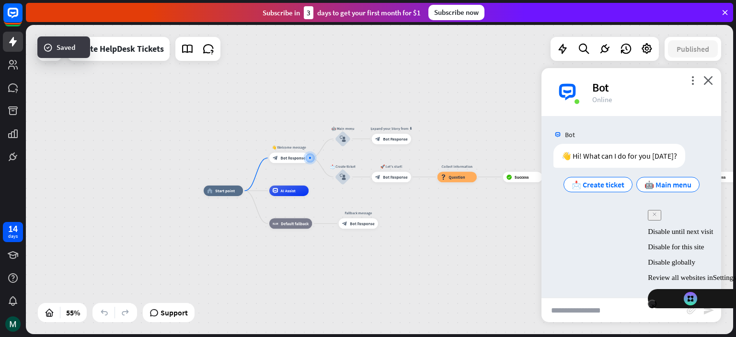
scroll to position [0, 0]
click at [483, 94] on div "home_2 Start point 👋 Welcome message block_bot_response Bot Response 🤖 Main men…" at bounding box center [380, 179] width 708 height 309
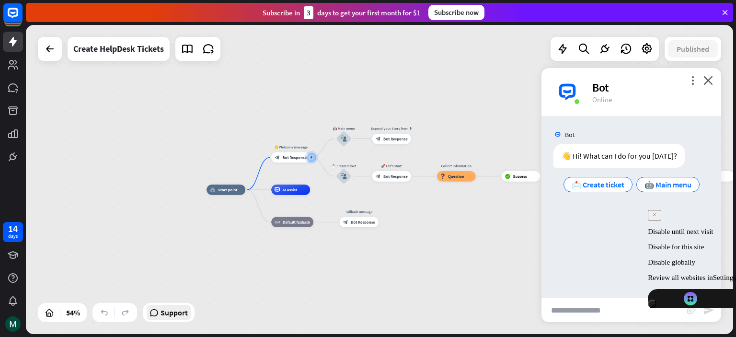
click at [171, 320] on span "Support" at bounding box center [174, 312] width 27 height 15
click at [537, 219] on div "home_2 Start point 👋 Welcome message block_bot_response Bot Response 🤖 Main men…" at bounding box center [398, 273] width 382 height 167
click at [228, 187] on span "Start point" at bounding box center [227, 189] width 19 height 5
click at [342, 127] on div "Edit name" at bounding box center [338, 124] width 21 height 8
click at [345, 137] on icon "block_user_input" at bounding box center [344, 139] width 6 height 6
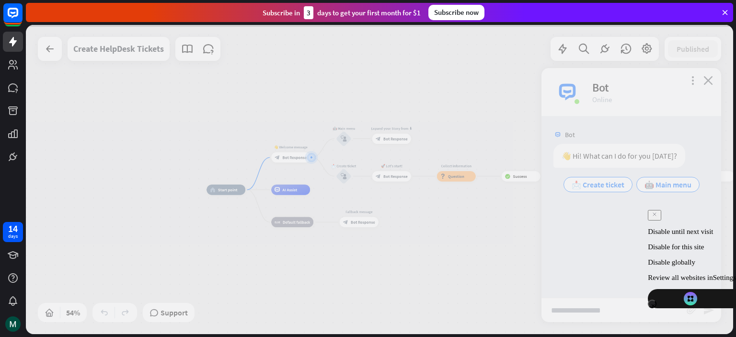
click at [345, 137] on div at bounding box center [380, 179] width 708 height 309
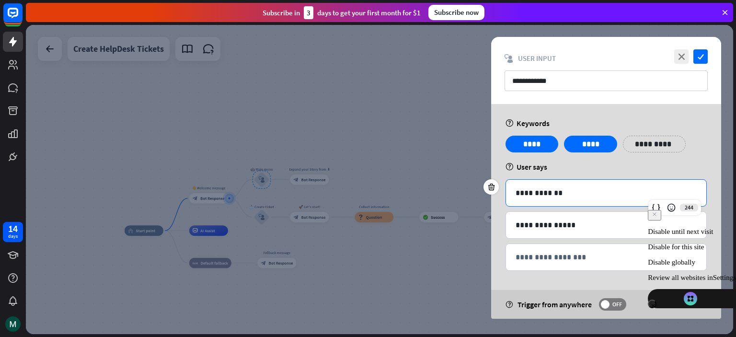
click at [582, 195] on p "**********" at bounding box center [606, 193] width 181 height 12
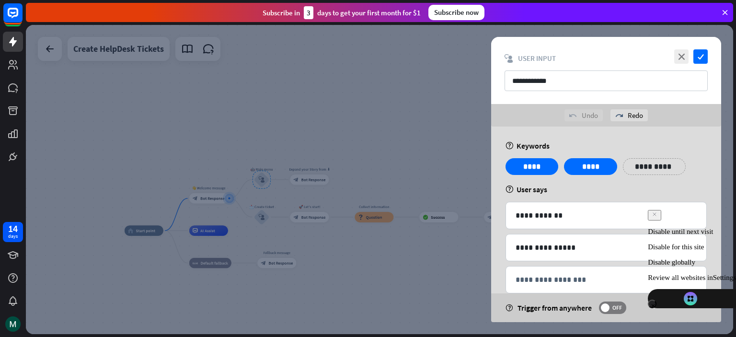
click at [399, 280] on div at bounding box center [380, 179] width 708 height 309
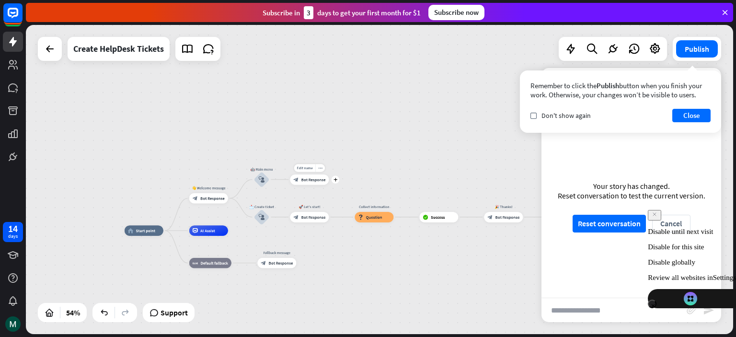
click at [309, 183] on div "block_bot_response Bot Response" at bounding box center [309, 180] width 39 height 11
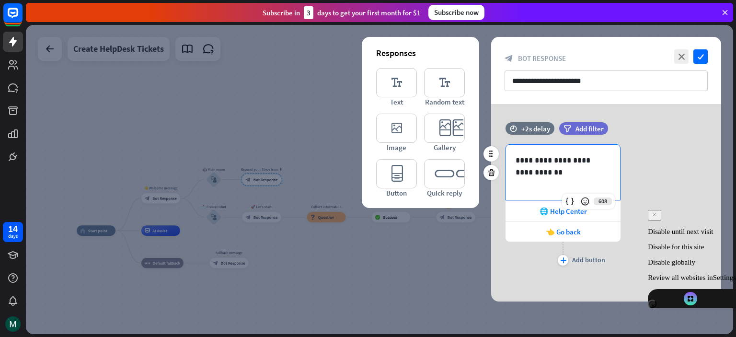
click at [573, 176] on p "**********" at bounding box center [563, 166] width 95 height 24
drag, startPoint x: 573, startPoint y: 176, endPoint x: 506, endPoint y: 122, distance: 86.3
click at [506, 122] on div "**********" at bounding box center [606, 199] width 230 height 155
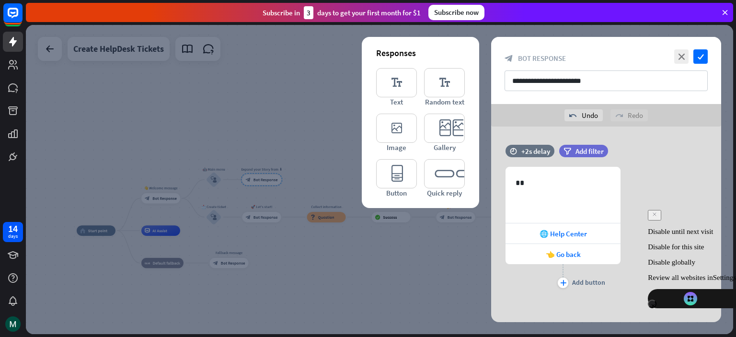
click at [10, 337] on icon at bounding box center [7, 342] width 6 height 6
click at [553, 182] on p "**" at bounding box center [563, 183] width 95 height 12
click at [586, 234] on span "🌐 Help Center" at bounding box center [563, 233] width 47 height 9
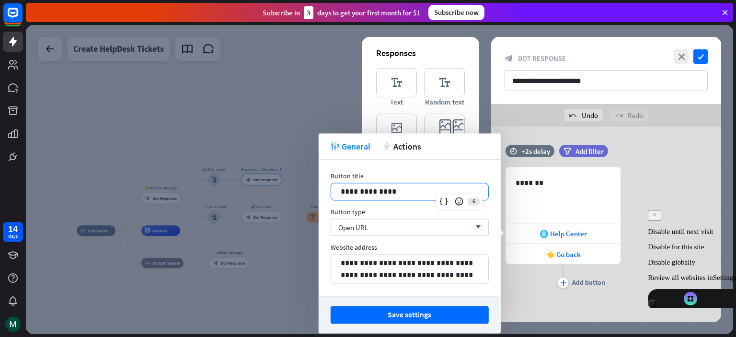
click at [430, 194] on p "**********" at bounding box center [410, 192] width 138 height 12
click at [366, 226] on span "Open URL" at bounding box center [354, 227] width 30 height 9
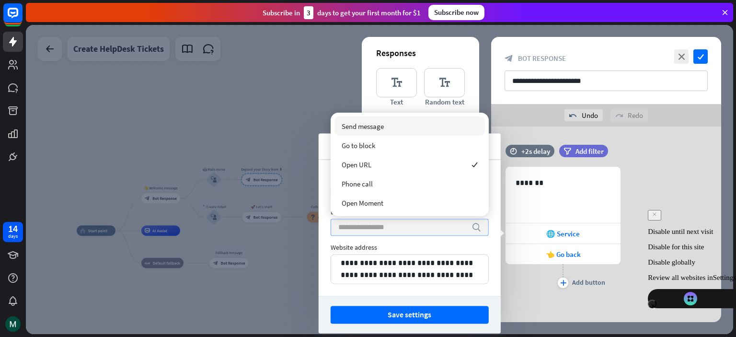
click at [382, 120] on div "Send message" at bounding box center [410, 126] width 151 height 19
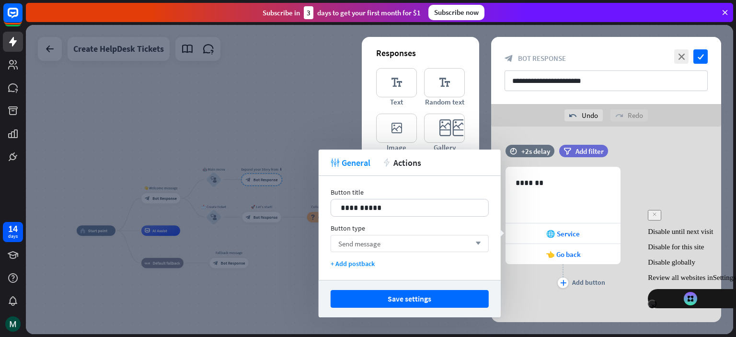
click at [426, 245] on div "Send message arrow_down" at bounding box center [410, 243] width 158 height 17
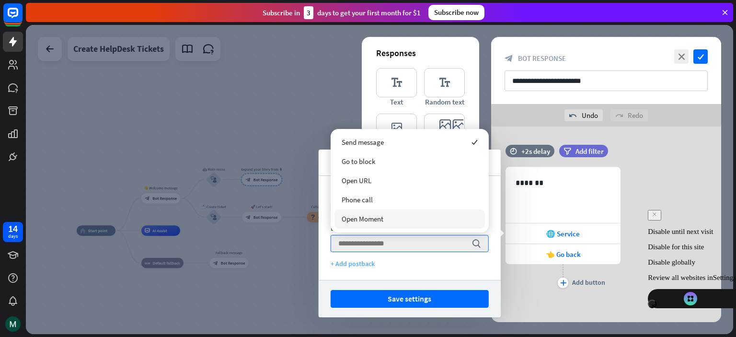
click at [394, 266] on div "+ Add postback" at bounding box center [410, 263] width 158 height 9
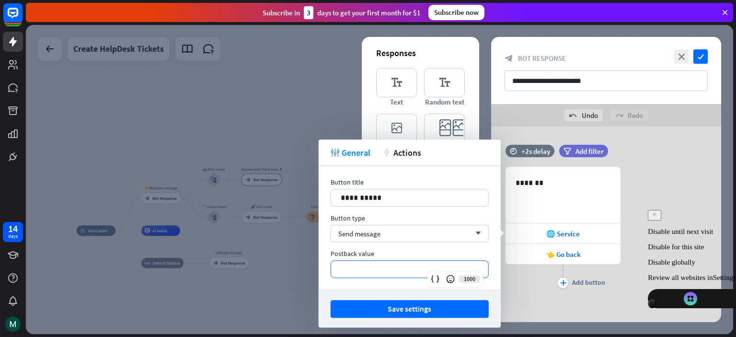
click at [382, 264] on p "**********" at bounding box center [410, 269] width 138 height 12
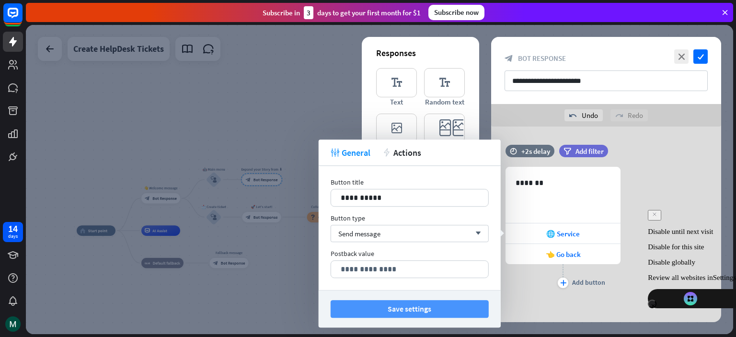
click at [459, 309] on button "Save settings" at bounding box center [410, 309] width 158 height 18
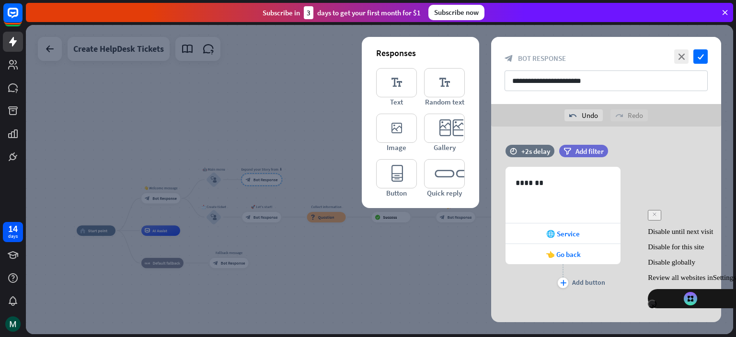
click at [426, 260] on div at bounding box center [380, 179] width 708 height 309
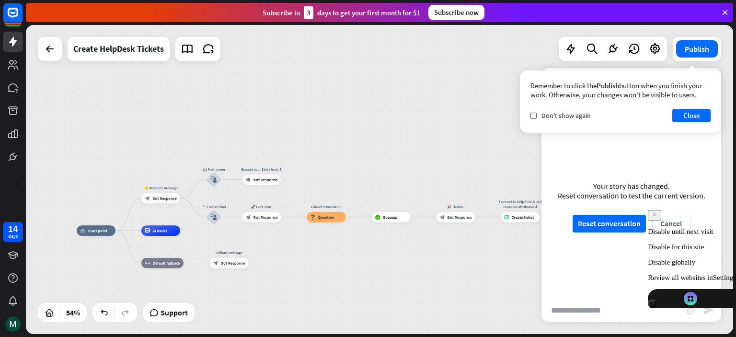
drag, startPoint x: 288, startPoint y: 182, endPoint x: 334, endPoint y: 169, distance: 47.7
click at [289, 181] on icon "plus" at bounding box center [288, 180] width 4 height 4
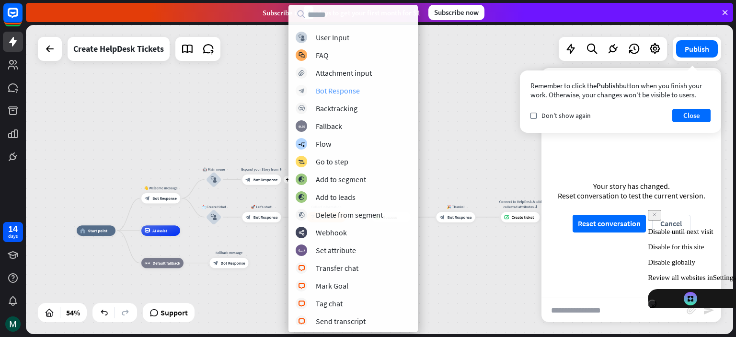
click at [325, 86] on div "Bot Response" at bounding box center [338, 91] width 44 height 10
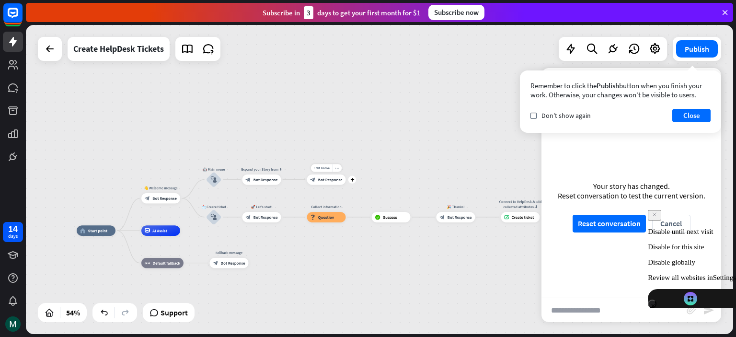
click at [336, 177] on span "Bot Response" at bounding box center [330, 179] width 24 height 5
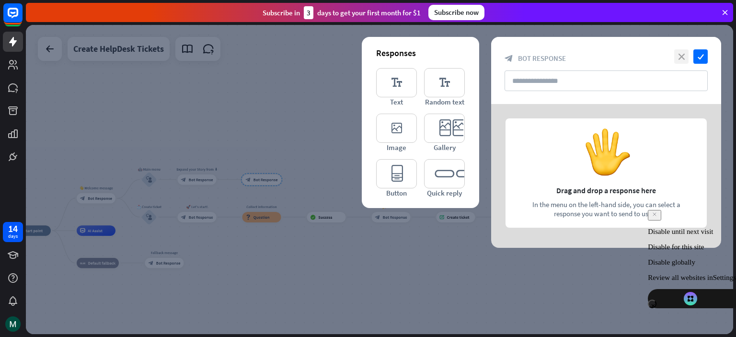
click at [682, 55] on icon "close" at bounding box center [682, 56] width 14 height 14
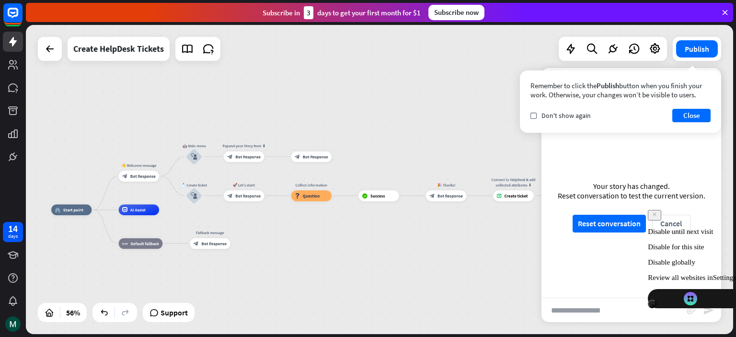
drag, startPoint x: 174, startPoint y: 115, endPoint x: 231, endPoint y: 90, distance: 61.6
click at [231, 90] on div "home_2 Start point 👋 Welcome message block_bot_response Bot Response 🤖 Main men…" at bounding box center [380, 179] width 708 height 309
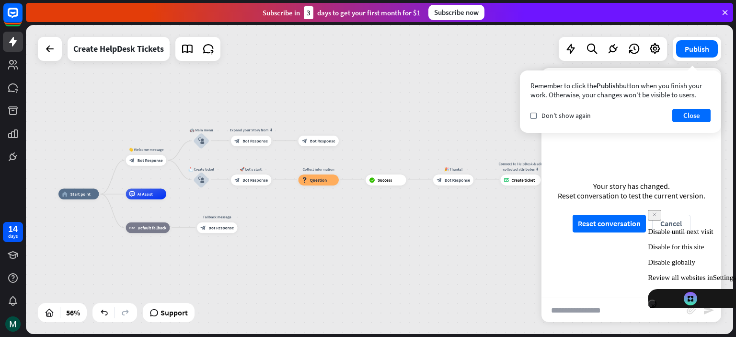
drag, startPoint x: 231, startPoint y: 90, endPoint x: 238, endPoint y: 74, distance: 17.4
click at [238, 74] on div "home_2 Start point 👋 Welcome message block_bot_response Bot Response 🤖 Main men…" at bounding box center [380, 179] width 708 height 309
click at [12, 317] on img at bounding box center [12, 323] width 15 height 15
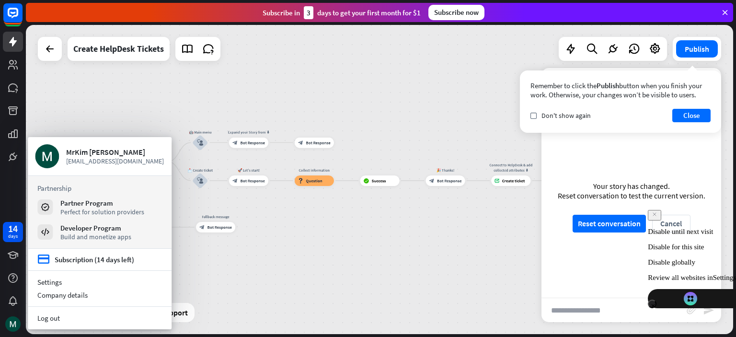
click at [269, 288] on div "home_2 Start point 👋 Welcome message block_bot_response Bot Response 🤖 Main men…" at bounding box center [254, 278] width 387 height 169
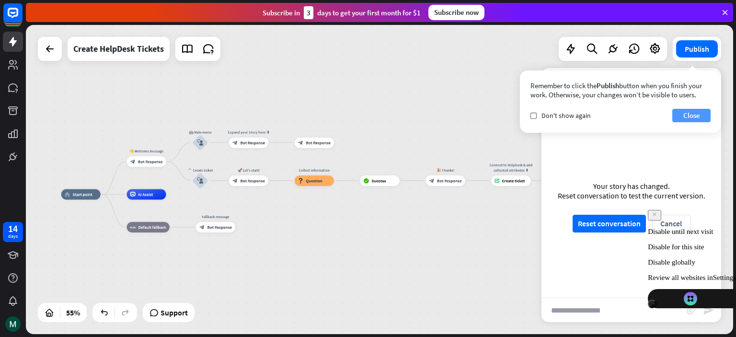
click at [694, 111] on button "Close" at bounding box center [692, 115] width 38 height 13
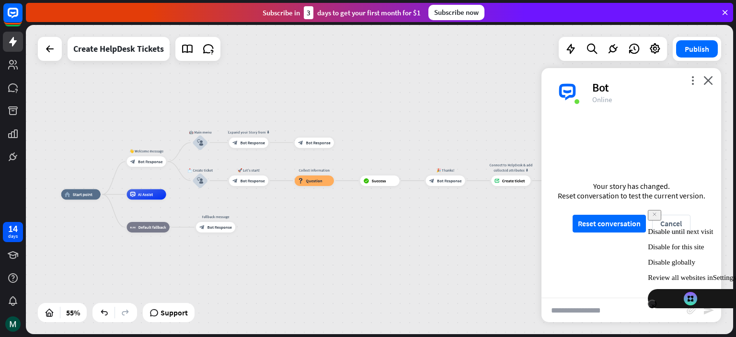
click at [718, 84] on div "more_vert close Bot Online" at bounding box center [632, 92] width 180 height 48
click at [705, 78] on icon "close" at bounding box center [709, 80] width 10 height 9
